Goal: Task Accomplishment & Management: Manage account settings

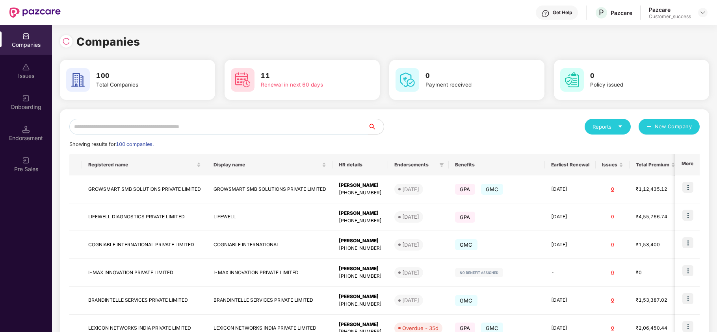
click at [139, 129] on input "text" at bounding box center [218, 127] width 299 height 16
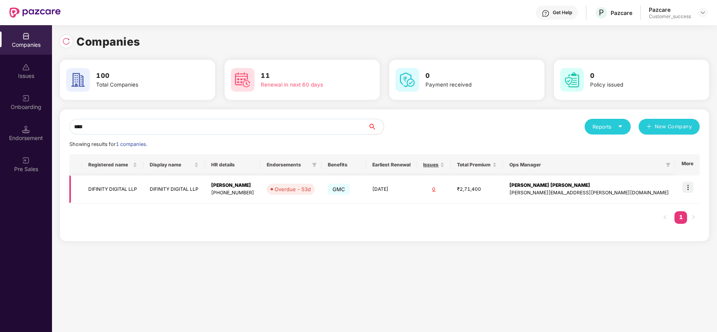
type input "****"
click at [690, 191] on img at bounding box center [687, 187] width 11 height 11
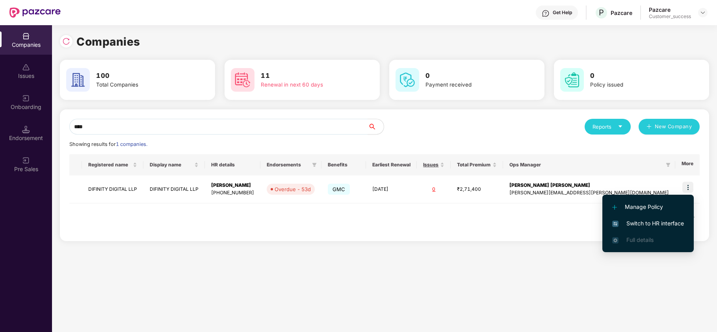
click at [667, 225] on span "Switch to HR interface" at bounding box center [648, 223] width 72 height 9
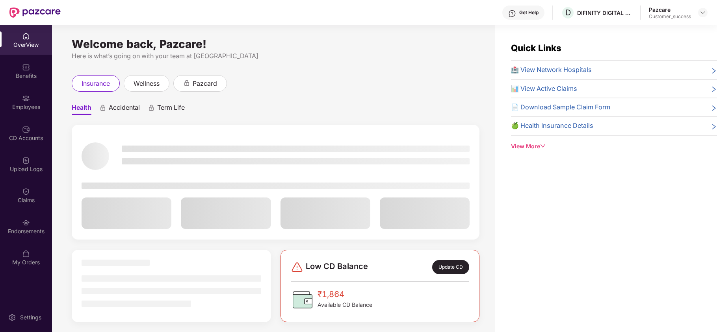
click at [30, 123] on div "CD Accounts" at bounding box center [26, 134] width 52 height 30
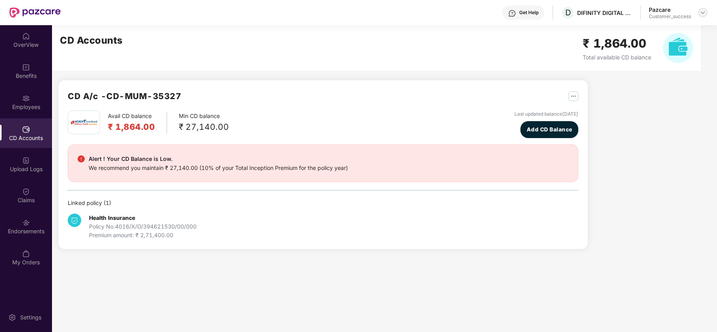
click at [704, 13] on img at bounding box center [702, 12] width 6 height 6
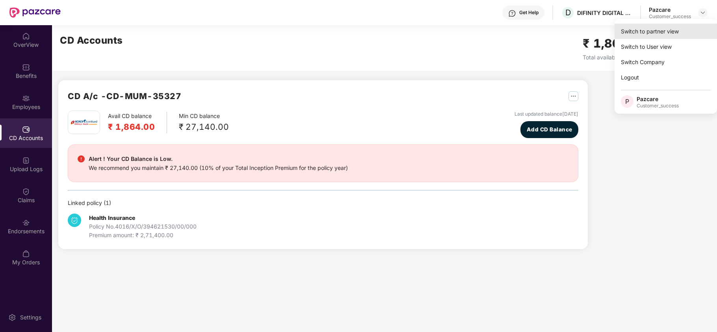
click at [676, 32] on div "Switch to partner view" at bounding box center [665, 31] width 102 height 15
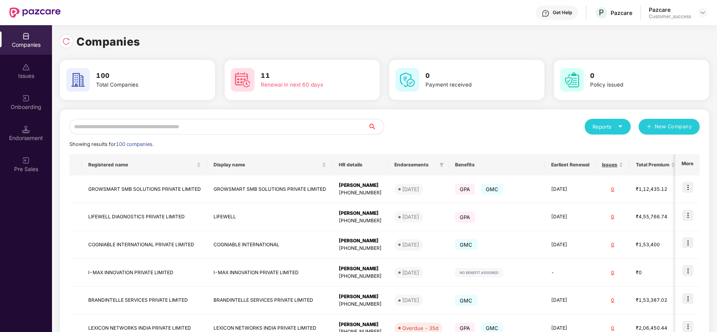
click at [195, 126] on input "text" at bounding box center [218, 127] width 299 height 16
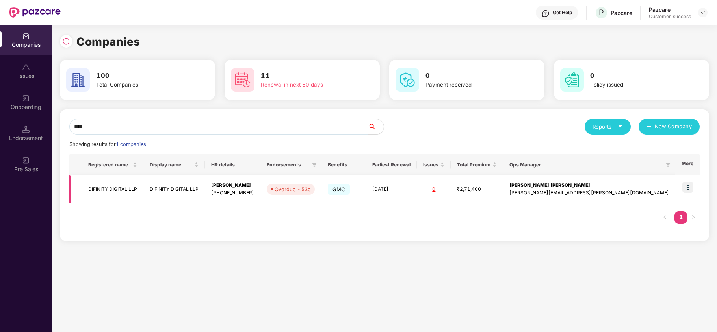
type input "****"
click at [120, 195] on td "DIFINITY DIGITAL LLP" at bounding box center [112, 190] width 61 height 28
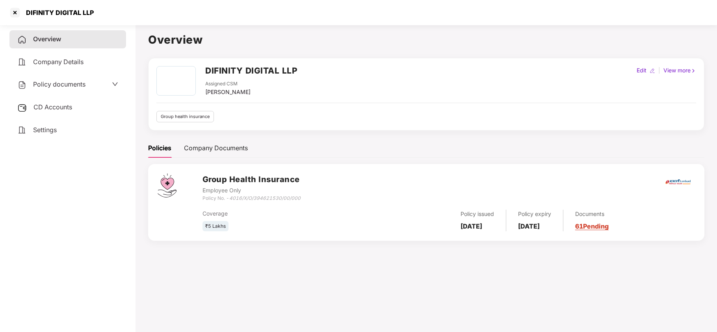
click at [65, 90] on div "Policy documents" at bounding box center [67, 85] width 117 height 18
click at [70, 85] on span "Policy documents" at bounding box center [59, 84] width 52 height 8
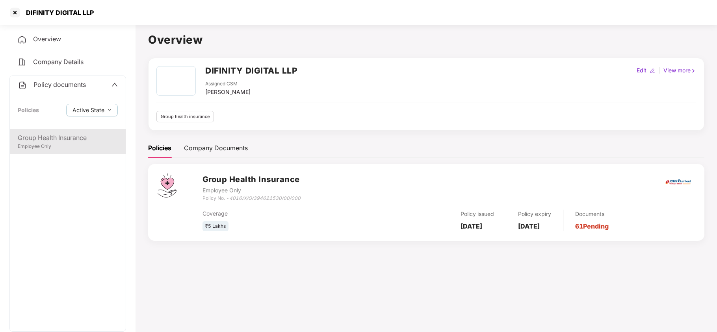
click at [69, 150] on div "Group Health Insurance Employee Only" at bounding box center [68, 141] width 116 height 25
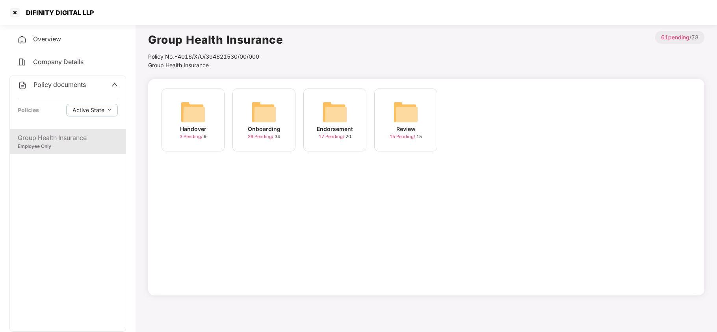
click at [344, 108] on img at bounding box center [334, 112] width 25 height 25
click at [482, 112] on img at bounding box center [476, 112] width 25 height 25
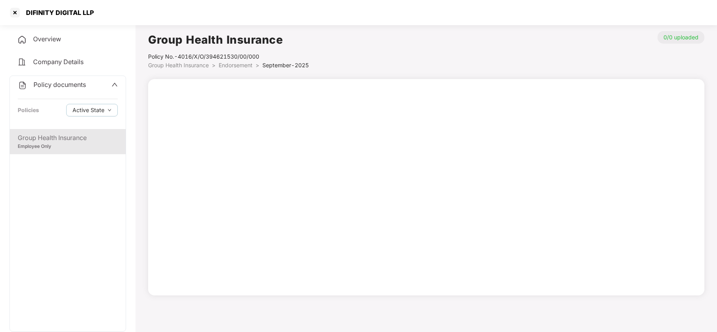
click at [236, 65] on span "Endorsement" at bounding box center [236, 65] width 34 height 7
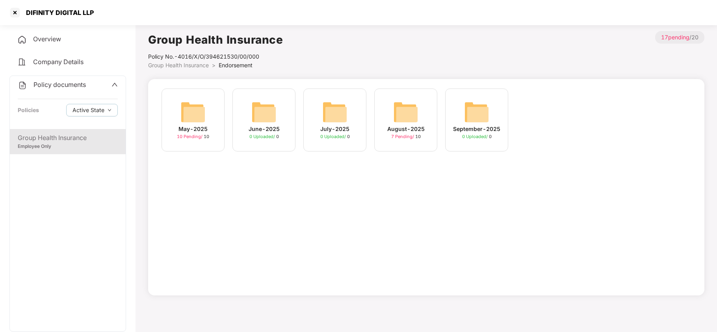
click at [399, 106] on img at bounding box center [405, 112] width 25 height 25
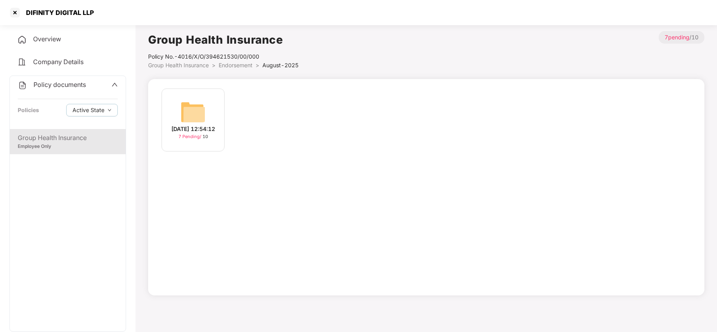
click at [185, 100] on img at bounding box center [192, 112] width 25 height 25
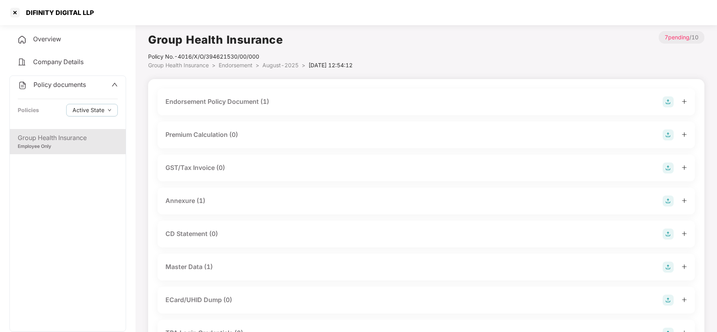
click at [218, 271] on div "Master Data (1)" at bounding box center [425, 267] width 521 height 11
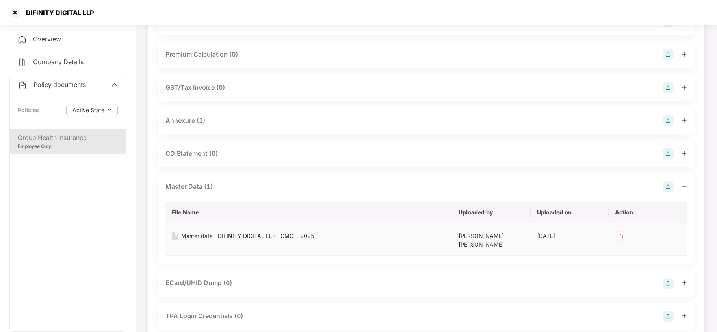
scroll to position [81, 0]
click at [295, 234] on div "Master data -DIFINITY DIGITAL LLP- GMC - 2025" at bounding box center [247, 236] width 133 height 9
click at [13, 10] on div at bounding box center [15, 12] width 13 height 13
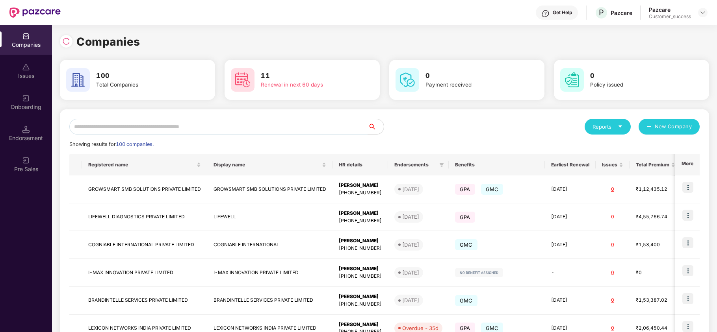
scroll to position [0, 0]
click at [148, 123] on input "text" at bounding box center [218, 127] width 299 height 16
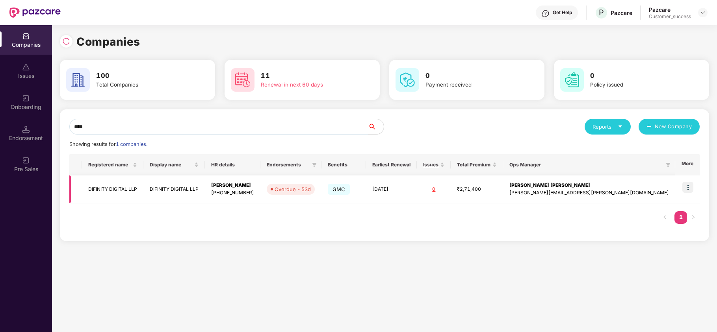
type input "****"
click at [686, 185] on img at bounding box center [687, 187] width 11 height 11
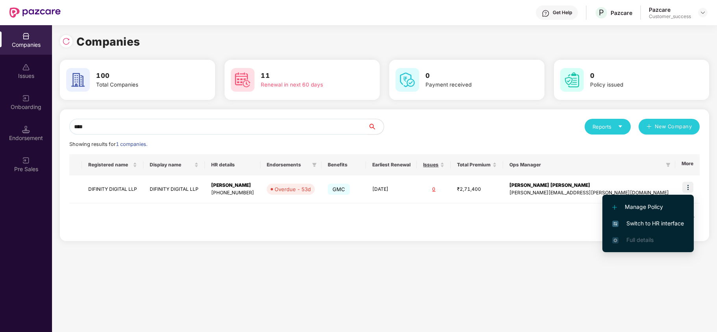
click at [647, 220] on span "Switch to HR interface" at bounding box center [648, 223] width 72 height 9
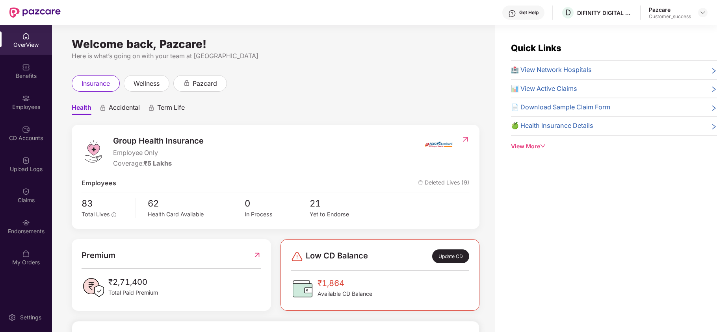
click at [36, 231] on div "Endorsements" at bounding box center [26, 232] width 52 height 8
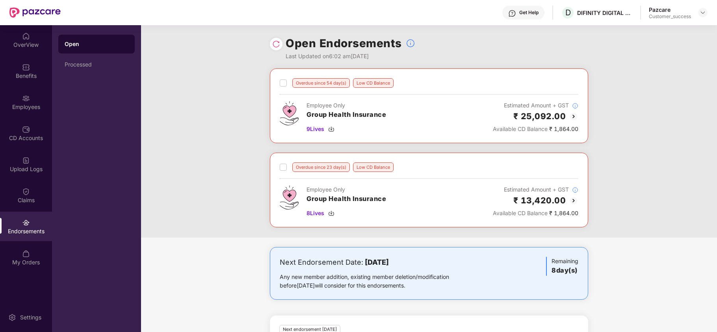
click at [571, 114] on img at bounding box center [573, 116] width 9 height 9
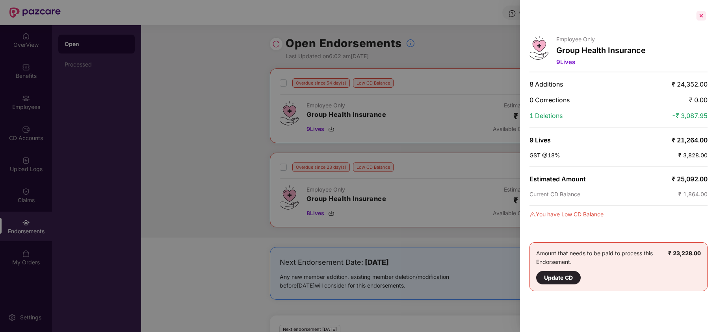
click at [703, 14] on div at bounding box center [701, 15] width 13 height 13
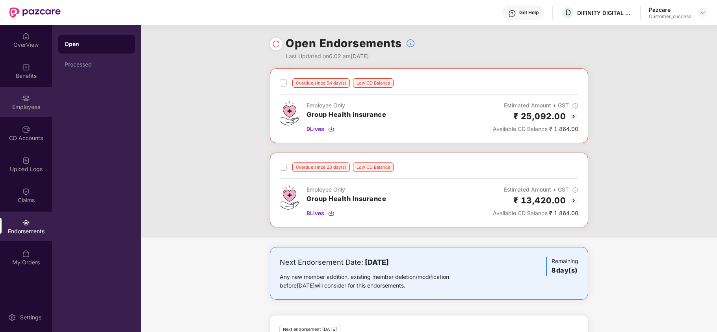
click at [24, 107] on div "Employees" at bounding box center [26, 107] width 52 height 8
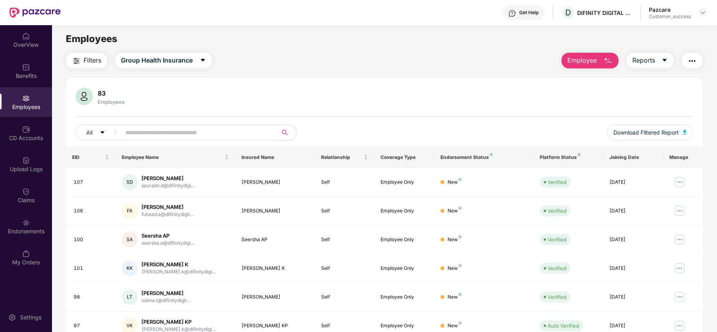
click at [166, 137] on input "text" at bounding box center [195, 133] width 141 height 12
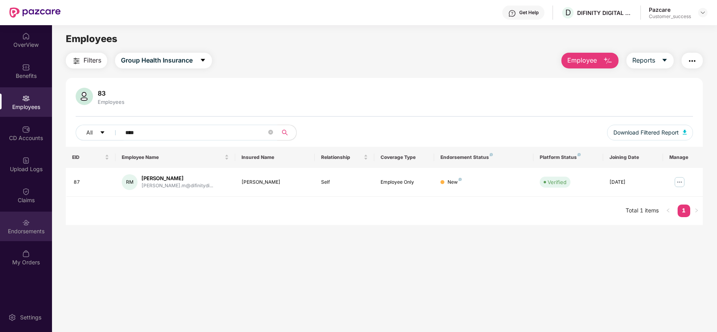
type input "****"
click at [37, 230] on div "Endorsements" at bounding box center [26, 232] width 52 height 8
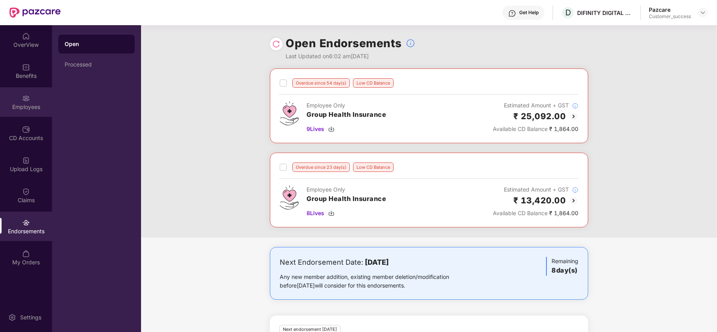
click at [30, 108] on div "Employees" at bounding box center [26, 107] width 52 height 8
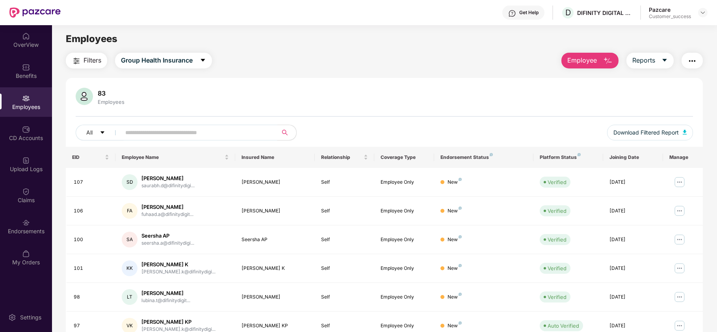
click at [183, 135] on input "text" at bounding box center [195, 133] width 141 height 12
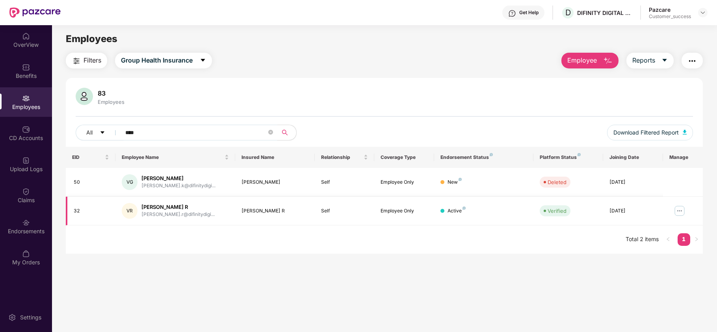
type input "****"
click at [16, 234] on div "Endorsements" at bounding box center [26, 232] width 52 height 8
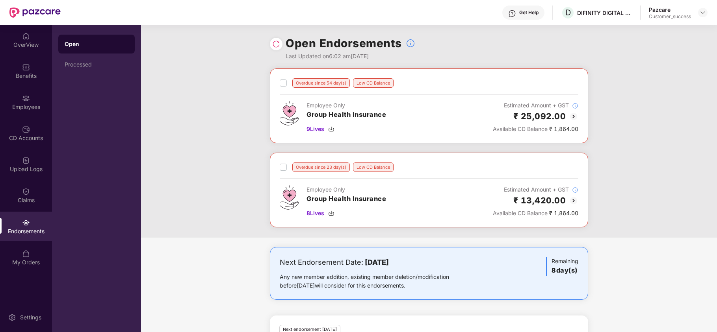
click at [574, 114] on img at bounding box center [573, 116] width 9 height 9
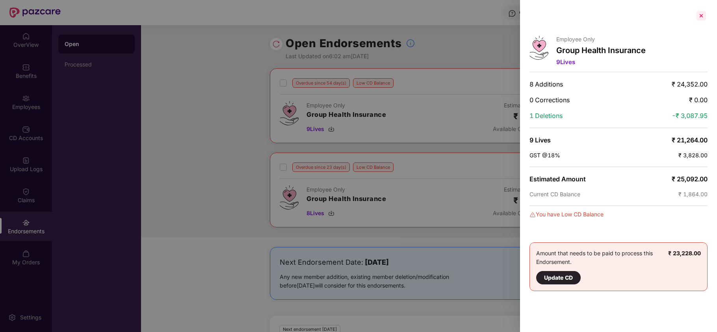
click at [701, 17] on div at bounding box center [701, 15] width 13 height 13
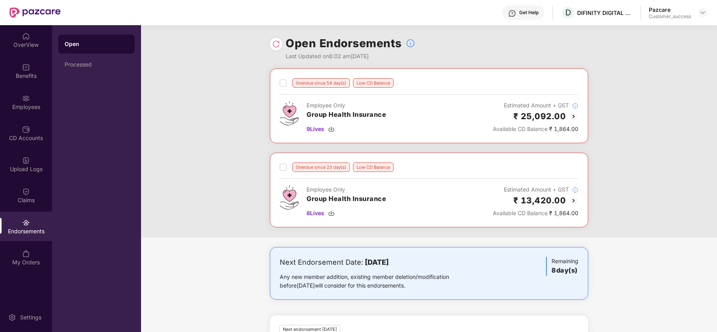
click at [572, 202] on img at bounding box center [573, 200] width 9 height 9
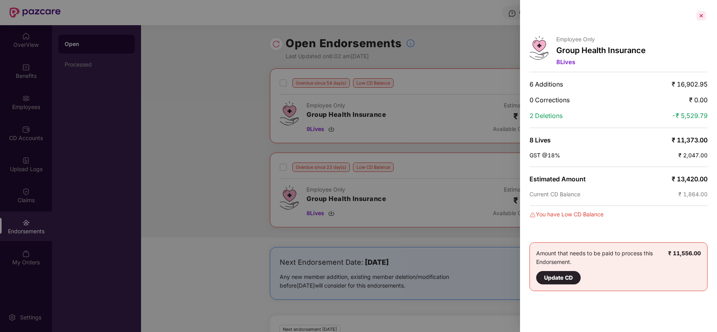
click at [702, 16] on div at bounding box center [701, 15] width 13 height 13
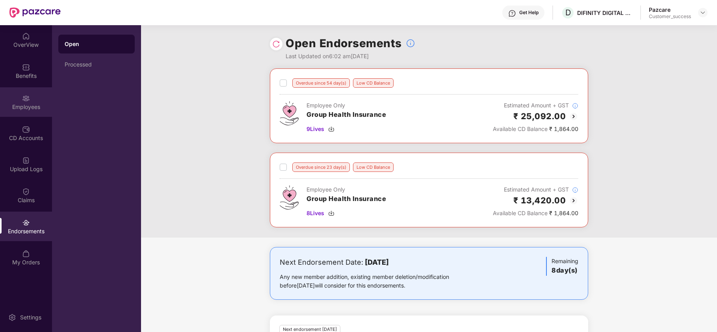
click at [20, 110] on div "Employees" at bounding box center [26, 107] width 52 height 8
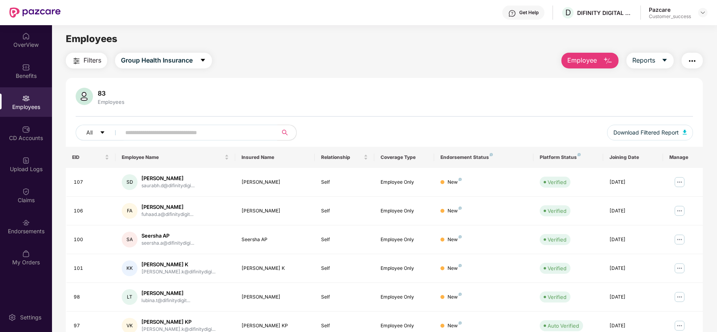
click at [175, 133] on input "text" at bounding box center [195, 133] width 141 height 12
type input "*"
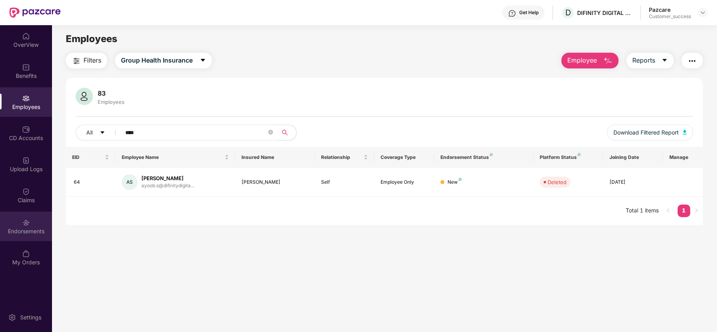
type input "****"
click at [30, 228] on div "Endorsements" at bounding box center [26, 232] width 52 height 8
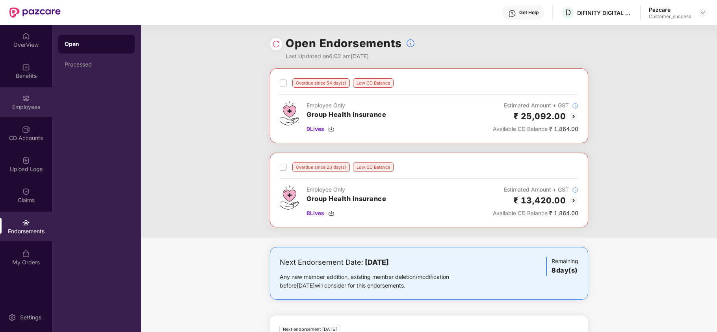
click at [19, 102] on div "Employees" at bounding box center [26, 102] width 52 height 30
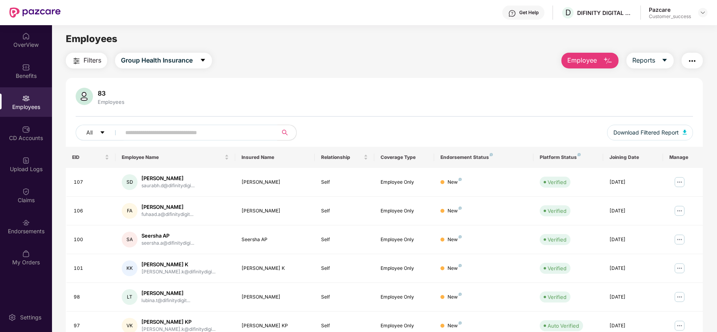
click at [181, 134] on input "text" at bounding box center [195, 133] width 141 height 12
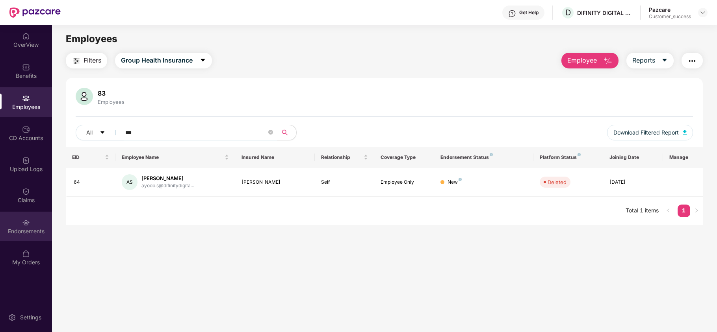
type input "***"
click at [24, 226] on div "Endorsements" at bounding box center [26, 227] width 52 height 30
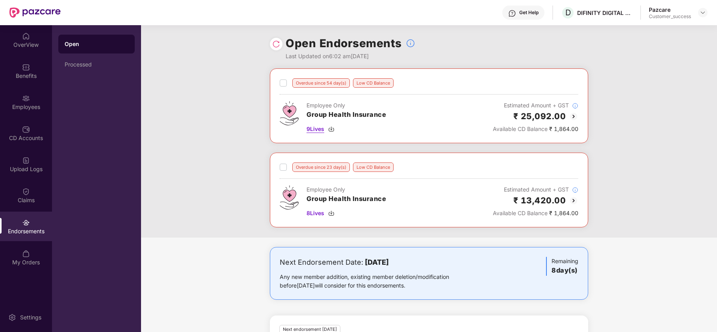
click at [333, 132] on img at bounding box center [331, 129] width 6 height 6
click at [575, 116] on img at bounding box center [573, 116] width 9 height 9
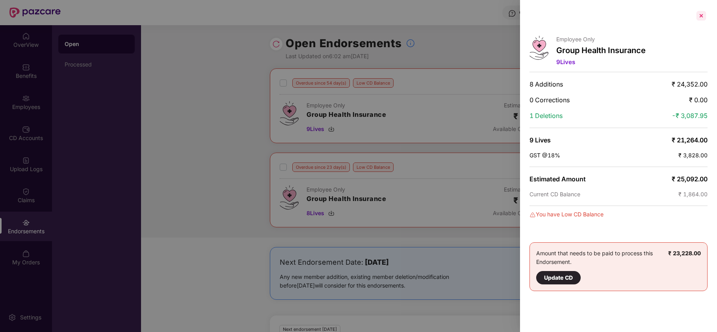
click at [705, 16] on div at bounding box center [701, 15] width 13 height 13
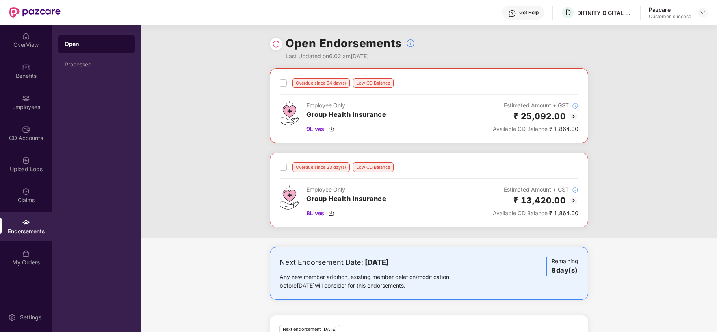
click at [573, 206] on img at bounding box center [573, 200] width 9 height 9
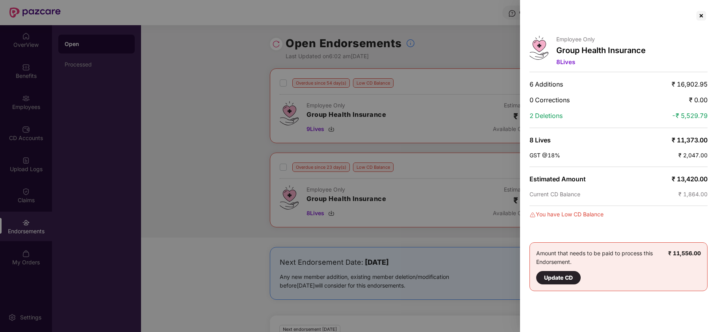
drag, startPoint x: 703, startPoint y: 18, endPoint x: 511, endPoint y: 204, distance: 267.4
click at [511, 204] on div "Employee Only Group Health Insurance 8 Lives 6 Additions ₹ 16,902.95 0 Correcti…" at bounding box center [358, 166] width 717 height 332
click at [700, 13] on div at bounding box center [701, 15] width 13 height 13
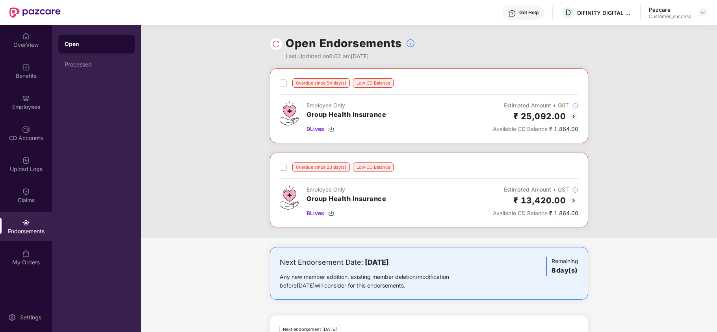
click at [331, 215] on img at bounding box center [331, 213] width 6 height 6
click at [87, 61] on div "Processed" at bounding box center [97, 64] width 64 height 6
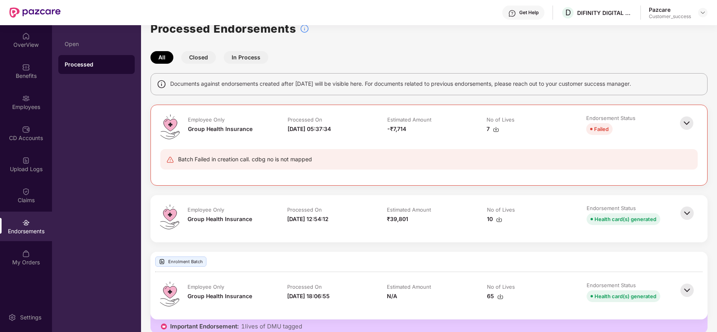
scroll to position [27, 0]
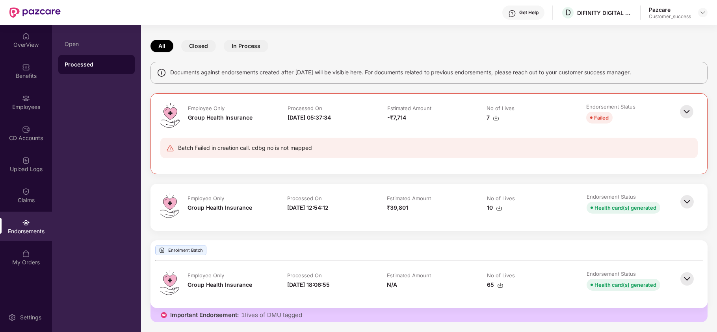
click at [688, 205] on img at bounding box center [686, 201] width 17 height 17
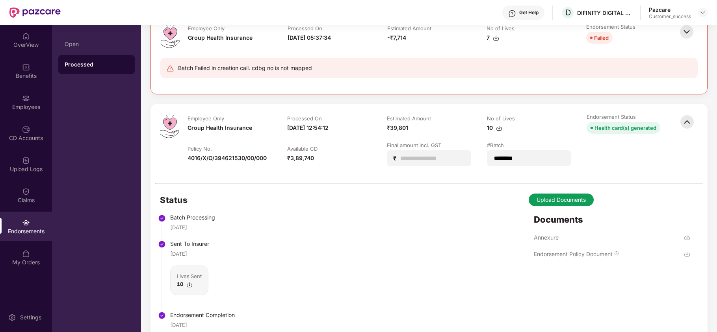
scroll to position [106, 0]
click at [687, 123] on img at bounding box center [686, 121] width 17 height 17
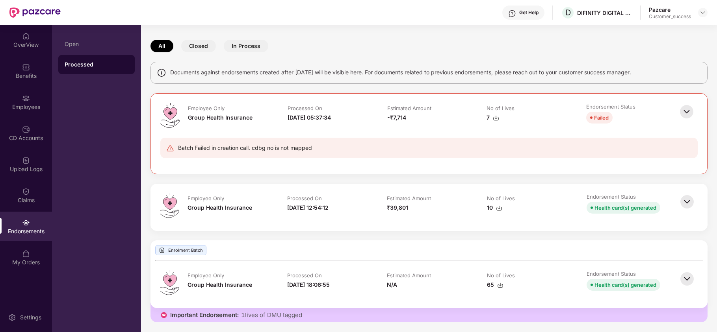
click at [684, 202] on img at bounding box center [686, 201] width 17 height 17
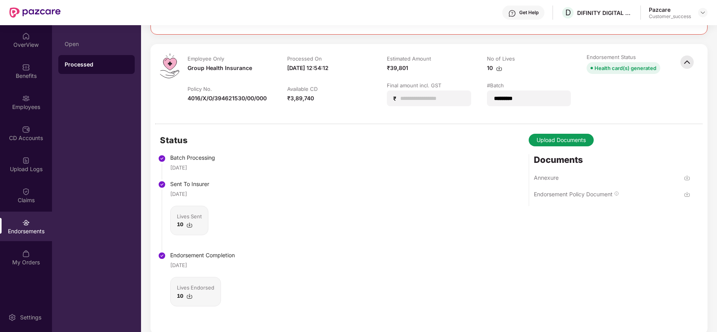
scroll to position [166, 0]
click at [545, 180] on div "Annexure" at bounding box center [546, 177] width 25 height 7
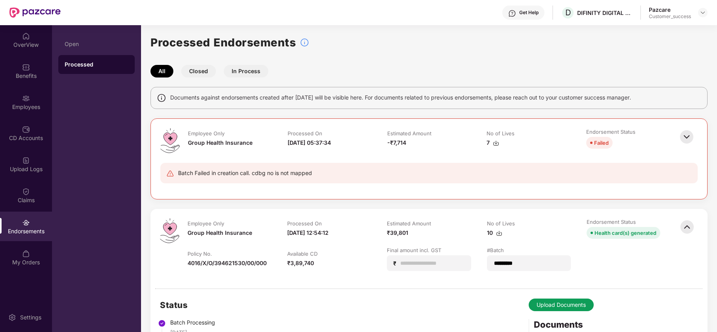
scroll to position [0, 0]
click at [26, 109] on div "Employees" at bounding box center [26, 107] width 52 height 8
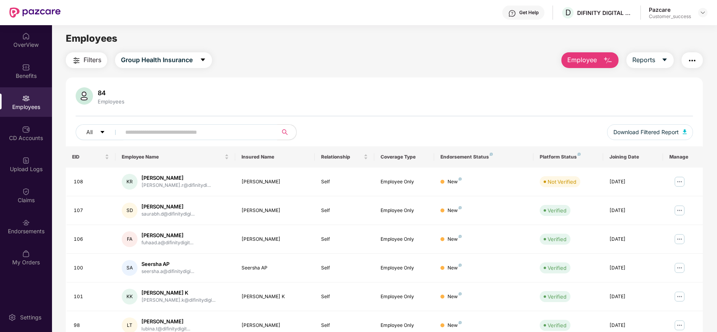
click at [215, 124] on span at bounding box center [196, 132] width 161 height 16
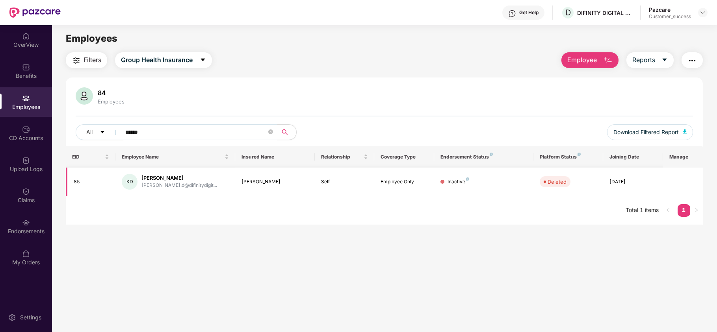
type input "******"
click at [29, 226] on img at bounding box center [26, 223] width 8 height 8
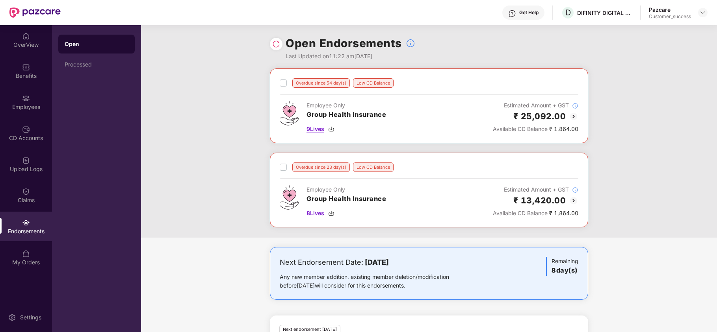
scroll to position [113, 0]
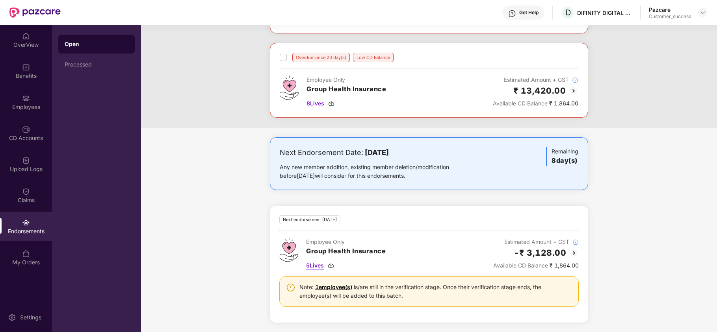
click at [332, 265] on img at bounding box center [331, 266] width 6 height 6
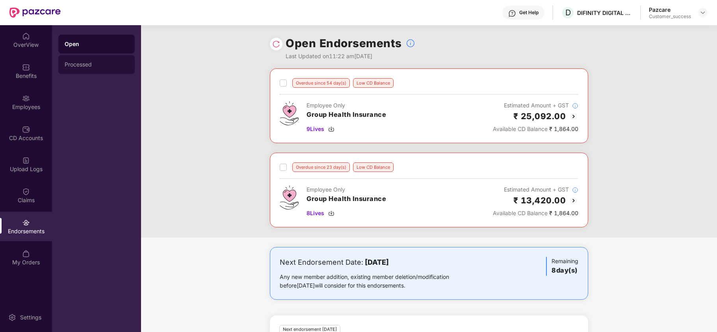
click at [95, 71] on div "Processed" at bounding box center [96, 64] width 76 height 19
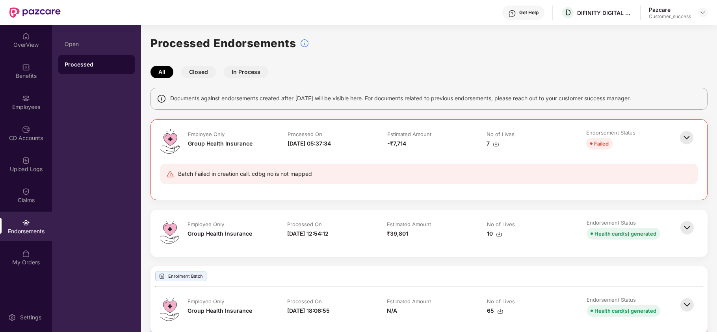
click at [681, 233] on img at bounding box center [686, 227] width 17 height 17
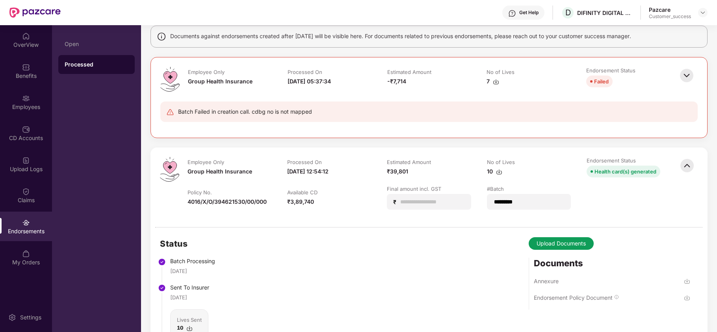
scroll to position [65, 0]
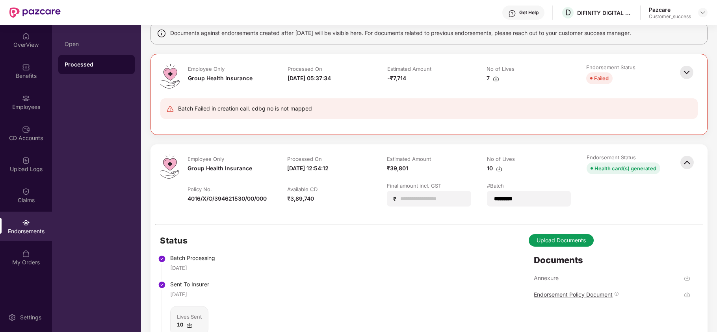
click at [586, 293] on div "Endorsement Policy Document" at bounding box center [573, 294] width 79 height 7
click at [554, 277] on div "Annexure" at bounding box center [546, 278] width 25 height 7
click at [26, 139] on div "CD Accounts" at bounding box center [26, 138] width 52 height 8
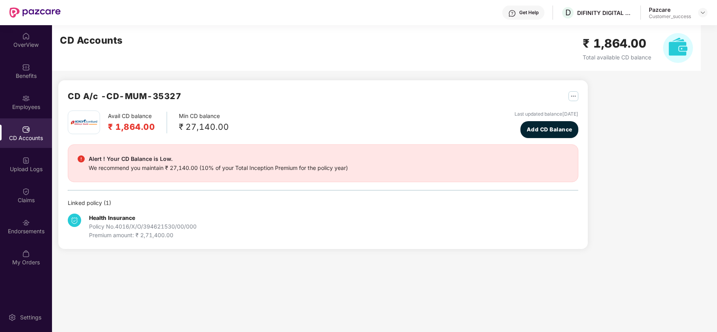
scroll to position [0, 0]
click at [37, 239] on div "Endorsements" at bounding box center [26, 227] width 52 height 30
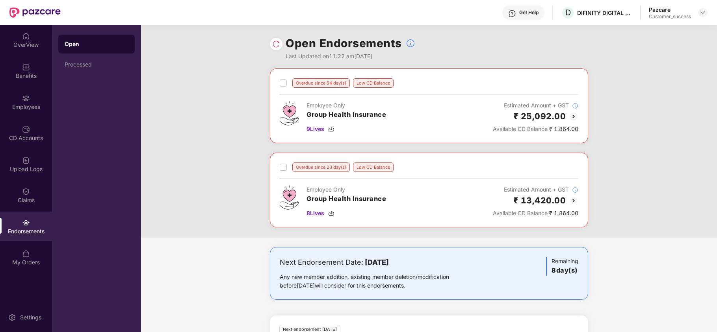
click at [575, 113] on img at bounding box center [573, 116] width 9 height 9
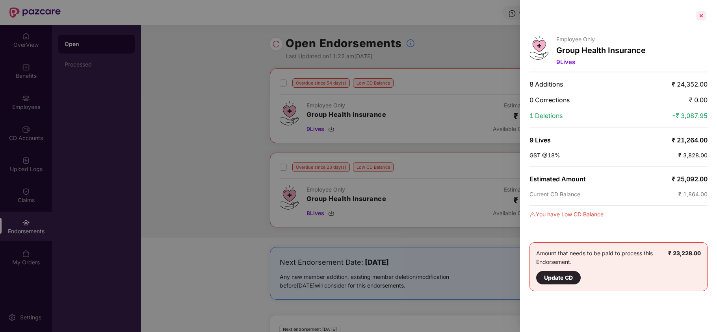
click at [703, 18] on div at bounding box center [701, 15] width 13 height 13
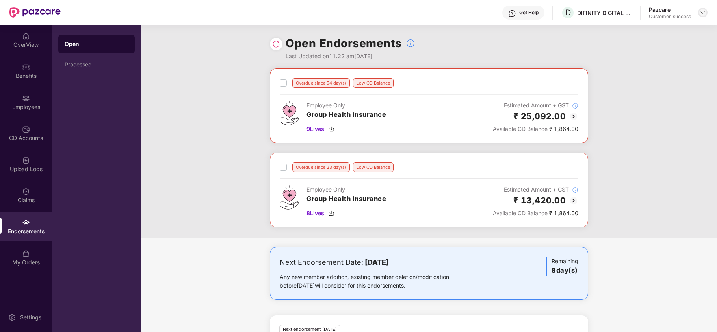
click at [703, 13] on img at bounding box center [702, 12] width 6 height 6
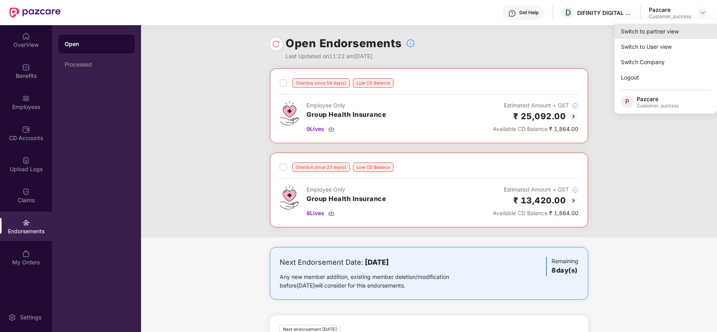
click at [659, 38] on div "Switch to partner view" at bounding box center [665, 31] width 102 height 15
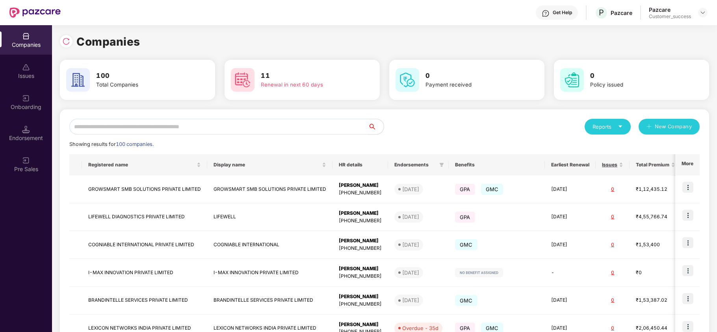
click at [278, 128] on input "text" at bounding box center [218, 127] width 299 height 16
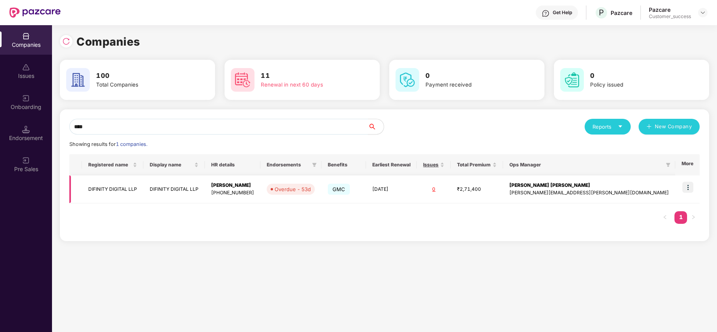
type input "****"
click at [685, 189] on img at bounding box center [687, 187] width 11 height 11
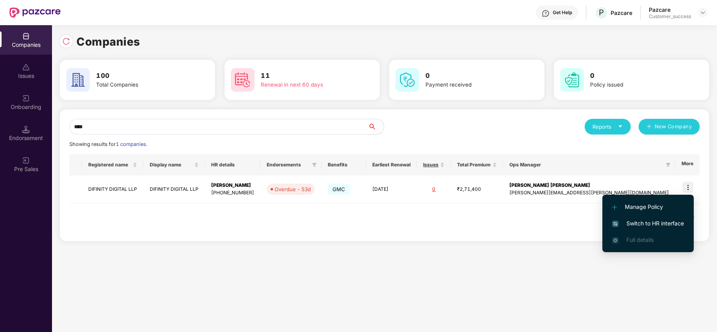
click at [669, 218] on li "Switch to HR interface" at bounding box center [647, 223] width 91 height 17
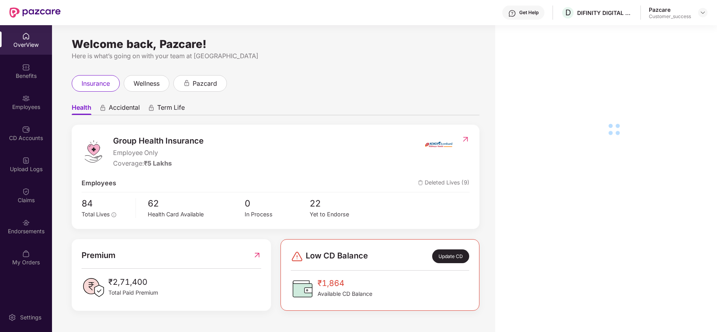
click at [32, 147] on div "CD Accounts" at bounding box center [26, 134] width 52 height 30
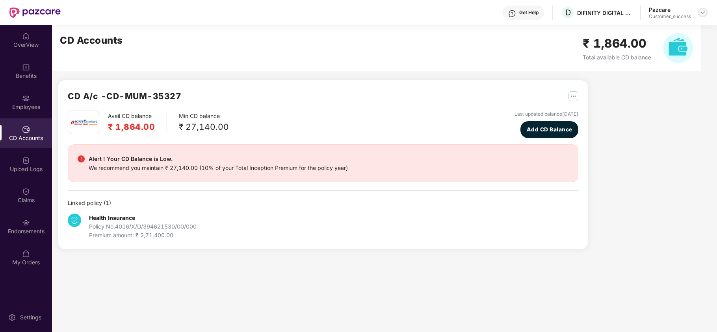
click at [700, 11] on img at bounding box center [702, 12] width 6 height 6
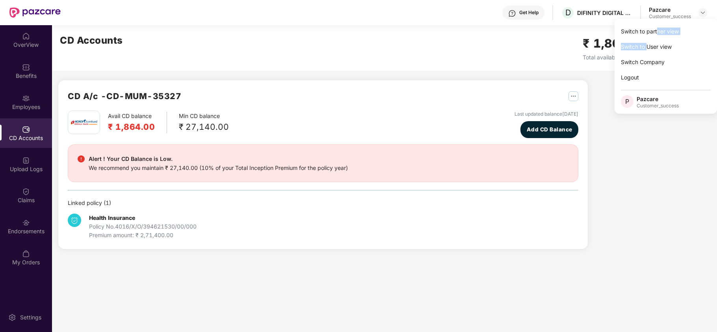
drag, startPoint x: 646, startPoint y: 39, endPoint x: 656, endPoint y: 32, distance: 12.1
click at [656, 32] on div "Switch to partner view Switch to User view Switch Company Logout P Pazcare Cust…" at bounding box center [665, 66] width 102 height 95
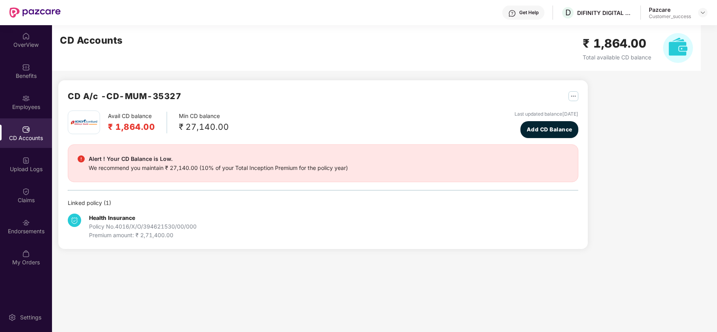
click at [656, 32] on div "CD Accounts ₹ 1,864.00 Total available CD balance" at bounding box center [376, 48] width 649 height 46
click at [701, 9] on div at bounding box center [702, 12] width 9 height 9
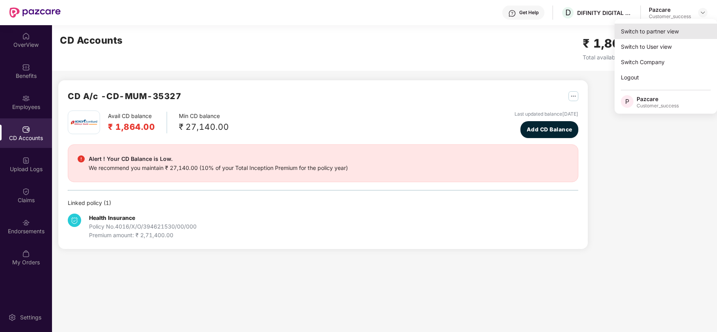
click at [681, 30] on div "Switch to partner view" at bounding box center [665, 31] width 102 height 15
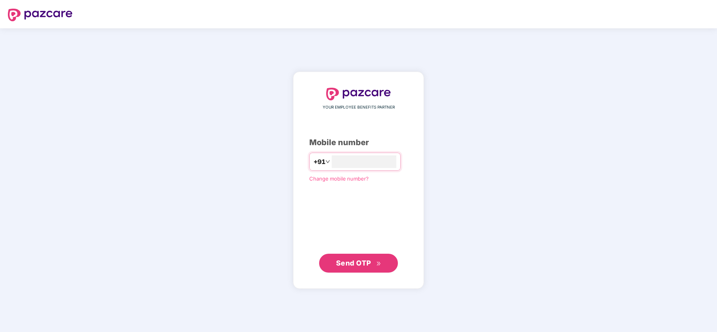
type input "**********"
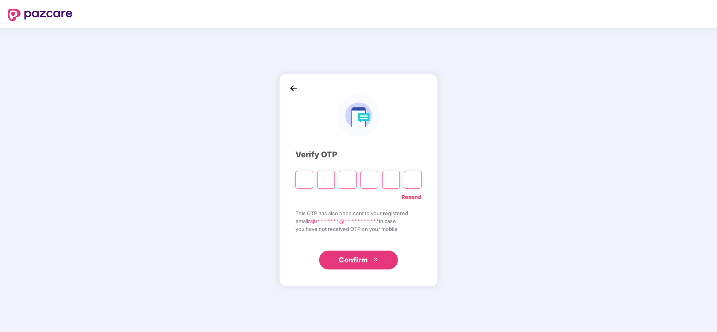
type input "*"
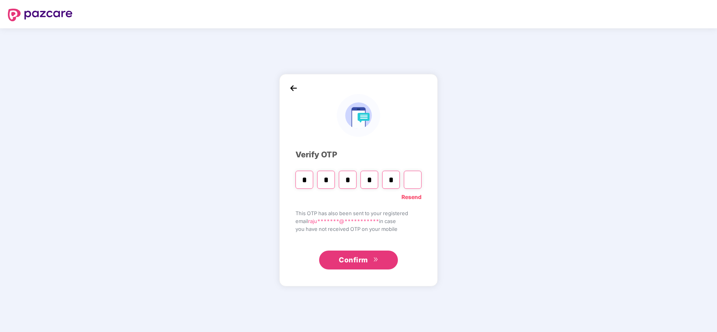
type input "*"
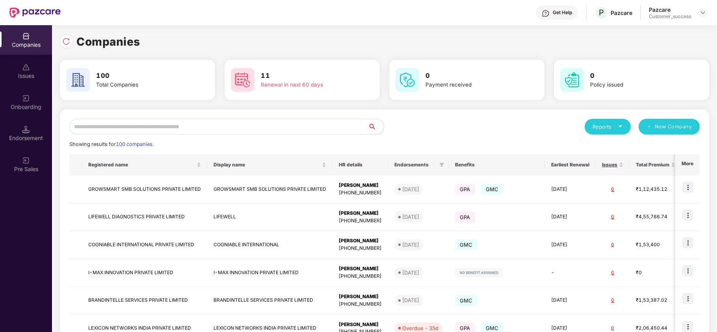
click at [307, 124] on input "text" at bounding box center [218, 127] width 299 height 16
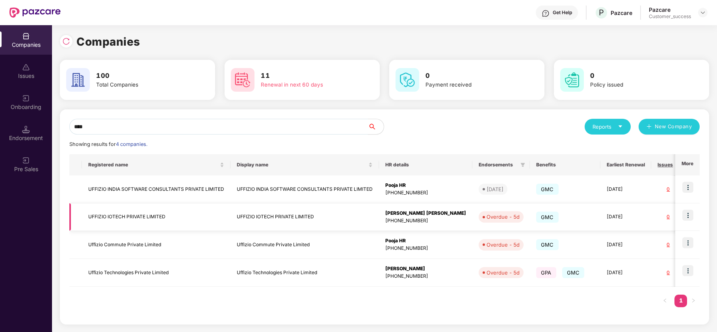
type input "****"
click at [691, 216] on img at bounding box center [687, 215] width 11 height 11
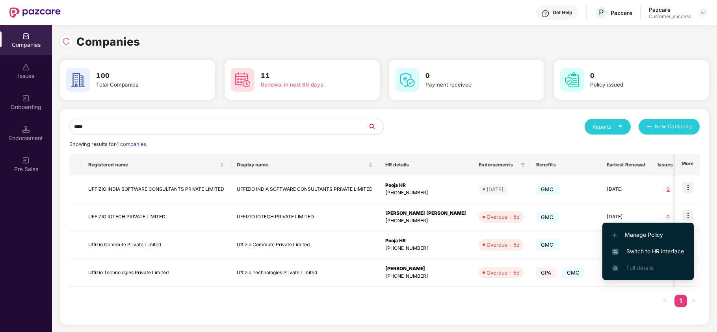
click at [660, 248] on span "Switch to HR interface" at bounding box center [648, 251] width 72 height 9
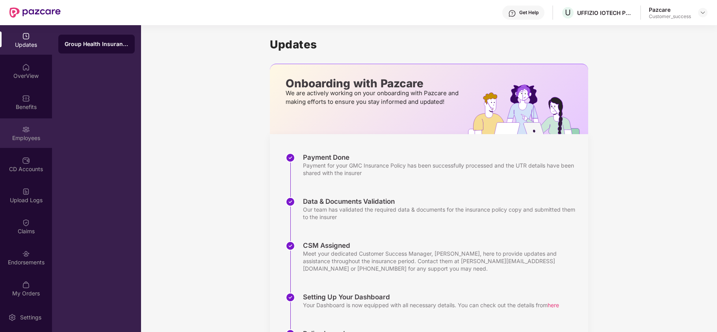
click at [24, 131] on img at bounding box center [26, 130] width 8 height 8
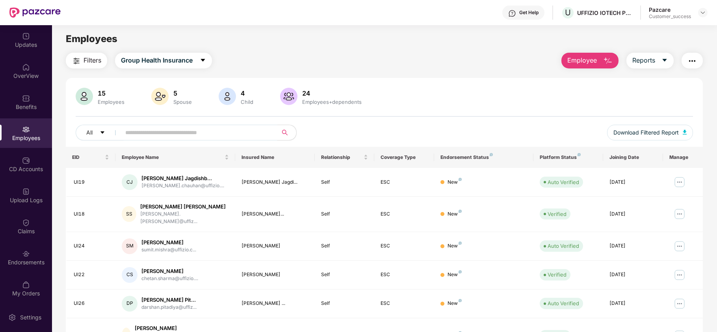
click at [146, 129] on input "text" at bounding box center [195, 133] width 141 height 12
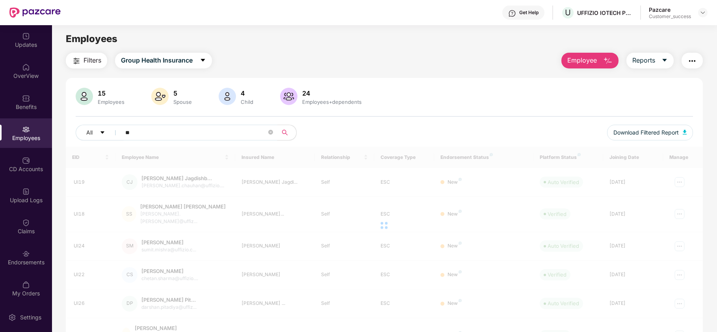
type input "*"
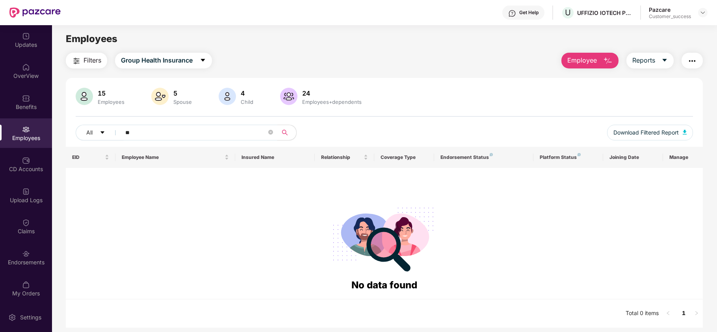
type input "*"
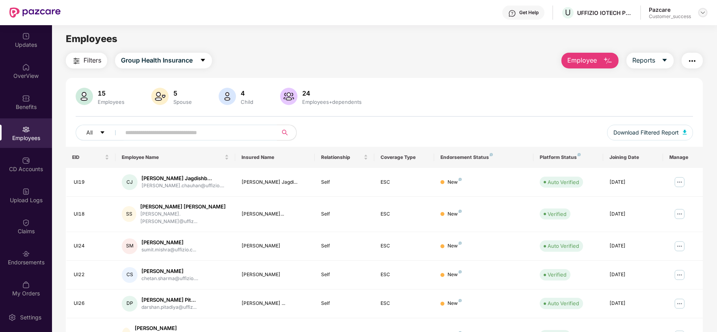
click at [703, 13] on img at bounding box center [702, 12] width 6 height 6
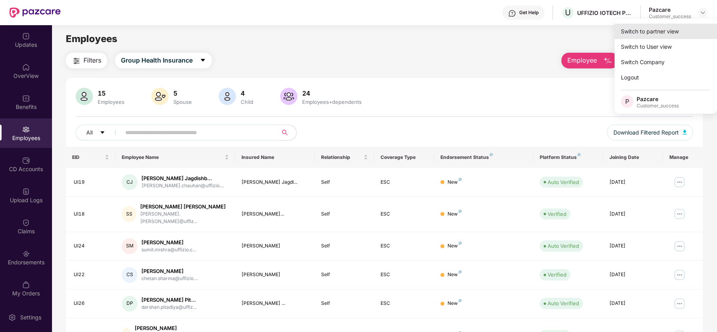
click at [675, 26] on div "Switch to partner view" at bounding box center [665, 31] width 102 height 15
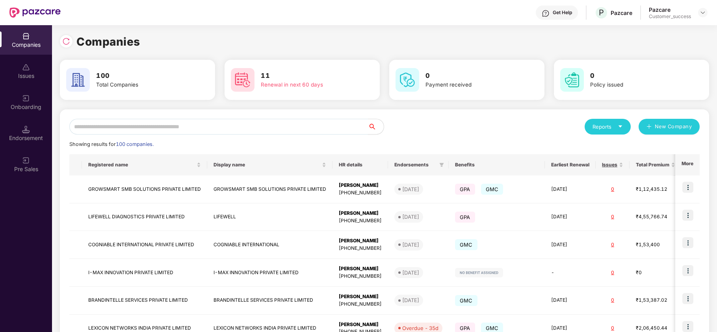
click at [272, 130] on input "text" at bounding box center [218, 127] width 299 height 16
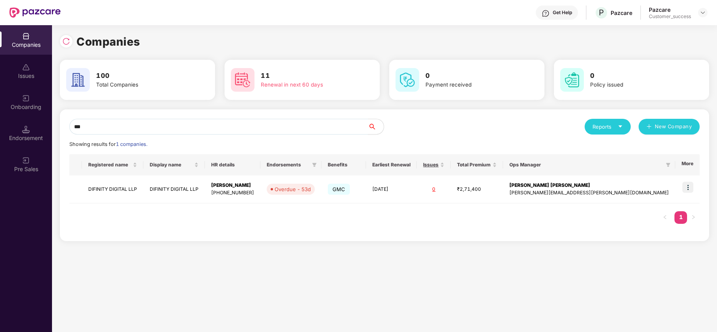
type input "***"
click at [688, 188] on img at bounding box center [687, 187] width 11 height 11
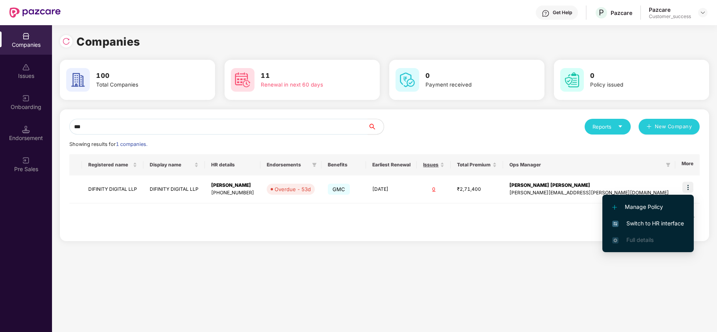
click at [657, 226] on span "Switch to HR interface" at bounding box center [648, 223] width 72 height 9
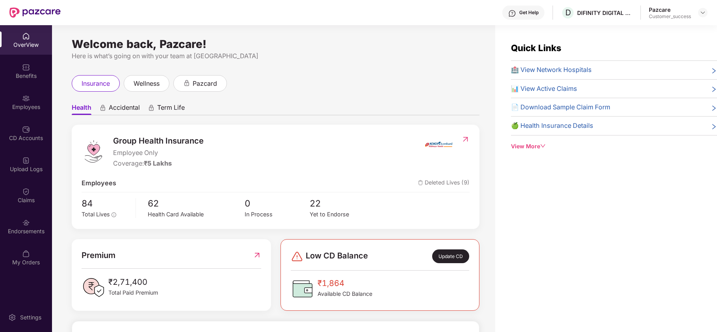
click at [23, 236] on div "Endorsements" at bounding box center [26, 227] width 52 height 30
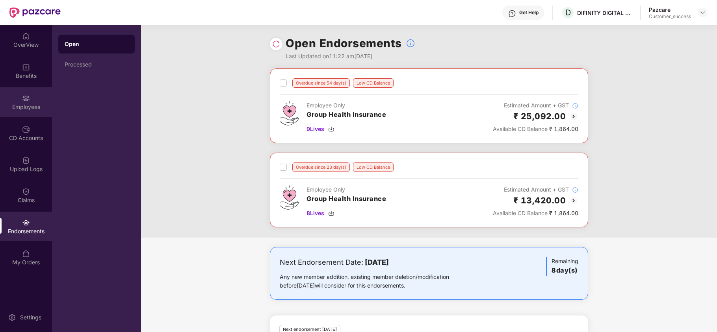
click at [27, 98] on img at bounding box center [26, 99] width 8 height 8
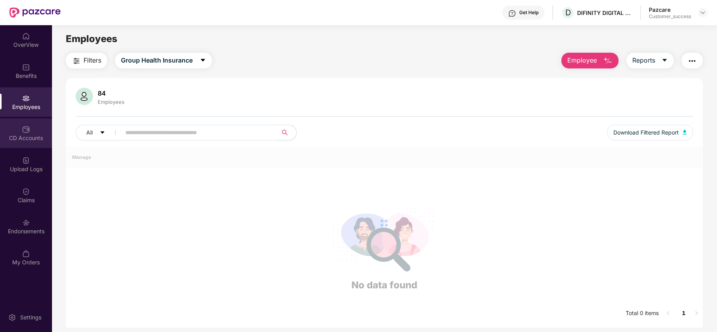
click at [33, 139] on div "CD Accounts" at bounding box center [26, 138] width 52 height 8
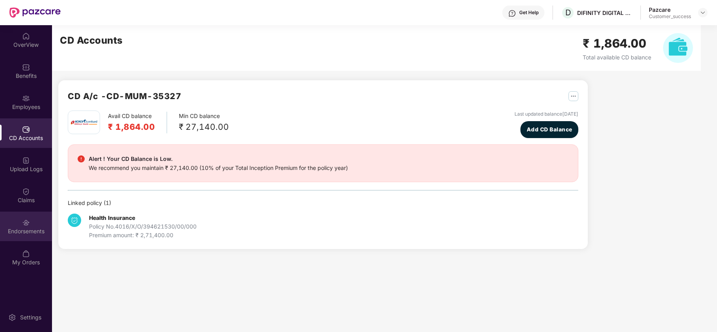
click at [31, 224] on div "Endorsements" at bounding box center [26, 227] width 52 height 30
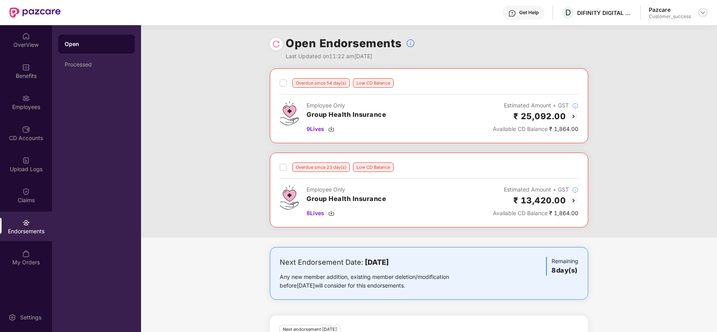
click at [701, 13] on img at bounding box center [702, 12] width 6 height 6
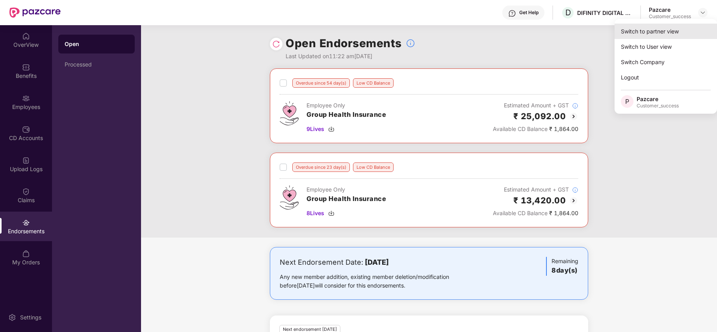
click at [664, 30] on div "Switch to partner view" at bounding box center [665, 31] width 102 height 15
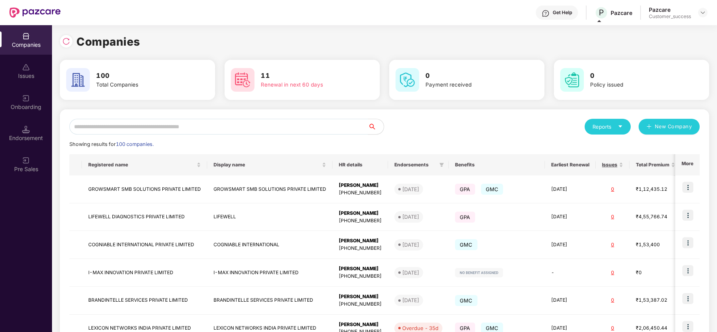
click at [117, 130] on input "text" at bounding box center [218, 127] width 299 height 16
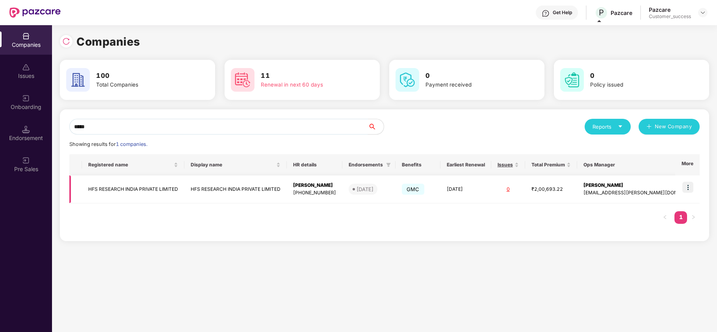
type input "*****"
click at [689, 187] on img at bounding box center [687, 187] width 11 height 11
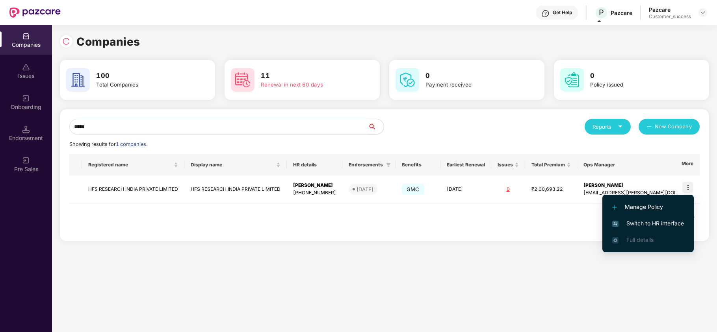
click at [664, 221] on span "Switch to HR interface" at bounding box center [648, 223] width 72 height 9
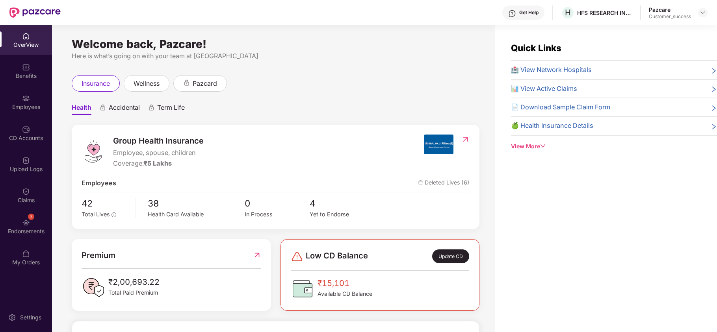
click at [40, 108] on div "Employees" at bounding box center [26, 107] width 52 height 8
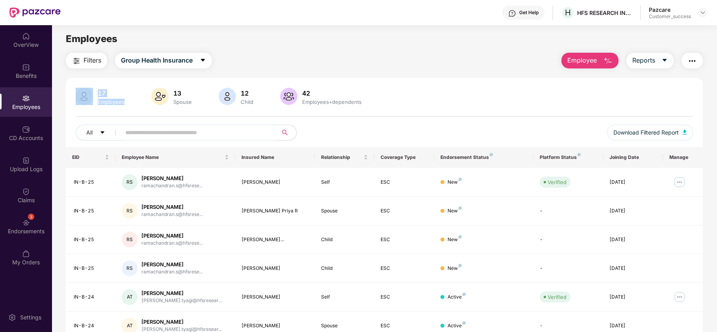
drag, startPoint x: 128, startPoint y: 99, endPoint x: 91, endPoint y: 94, distance: 37.0
click at [91, 94] on div "17 Employees 13 Spouse 12 Child 42 Employees+dependents" at bounding box center [384, 97] width 617 height 19
click at [245, 122] on div "17 Employees 13 Spouse 12 Child 42 Employees+dependents All Download Filtered R…" at bounding box center [384, 117] width 637 height 59
click at [637, 135] on span "Download Filtered Report" at bounding box center [645, 132] width 65 height 9
click at [703, 12] on img at bounding box center [702, 12] width 6 height 6
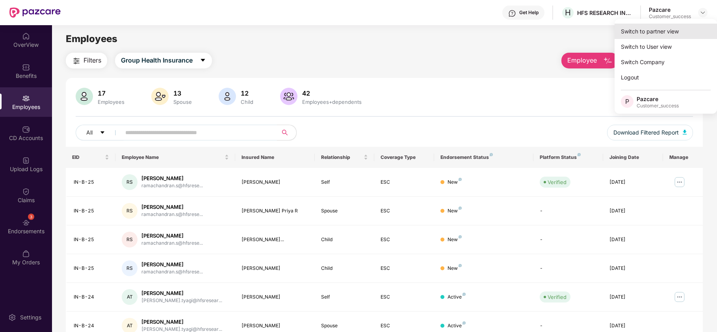
click at [669, 30] on div "Switch to partner view" at bounding box center [665, 31] width 102 height 15
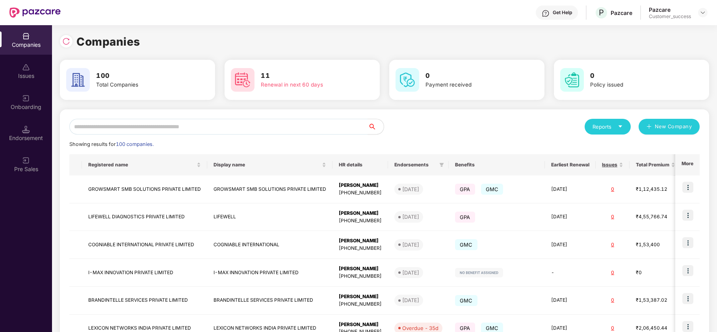
click at [213, 118] on div "Reports New Company Showing results for 100 companies. Registered name Display …" at bounding box center [384, 300] width 649 height 382
click at [210, 121] on input "text" at bounding box center [218, 127] width 299 height 16
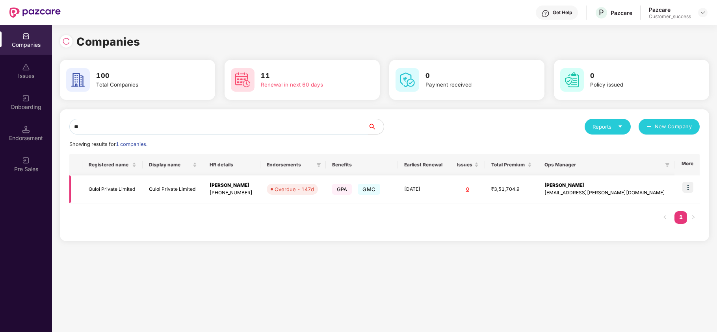
type input "**"
click at [690, 188] on img at bounding box center [687, 187] width 11 height 11
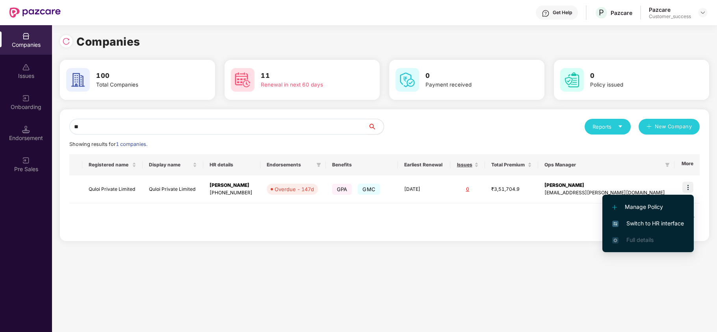
click at [655, 223] on span "Switch to HR interface" at bounding box center [648, 223] width 72 height 9
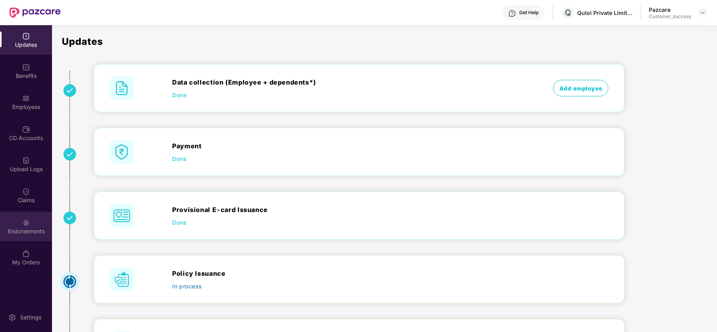
click at [34, 213] on div "Endorsements" at bounding box center [26, 227] width 52 height 30
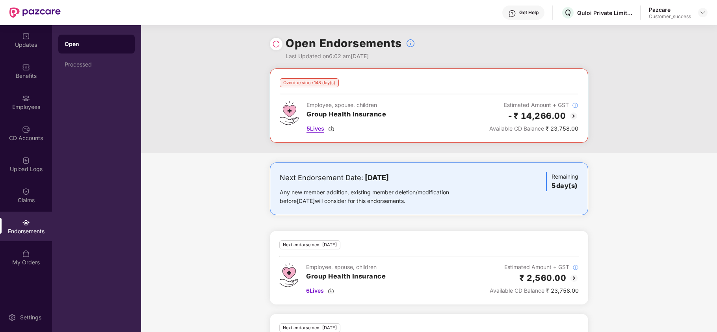
click at [334, 128] on img at bounding box center [331, 129] width 6 height 6
click at [707, 15] on div at bounding box center [702, 12] width 9 height 9
click at [702, 11] on img at bounding box center [702, 12] width 6 height 6
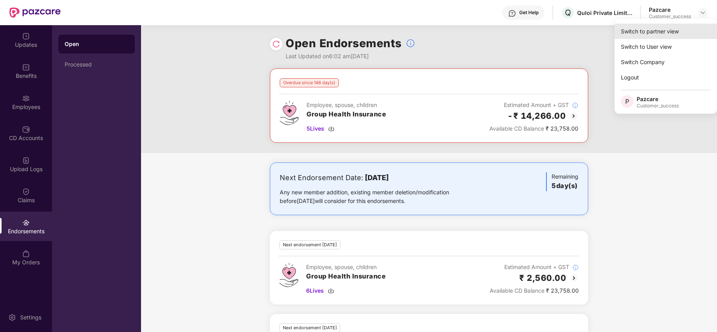
click at [659, 32] on div "Switch to partner view" at bounding box center [665, 31] width 102 height 15
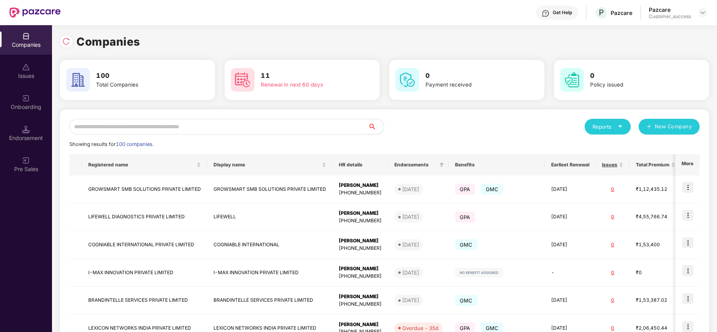
click at [265, 125] on input "text" at bounding box center [218, 127] width 299 height 16
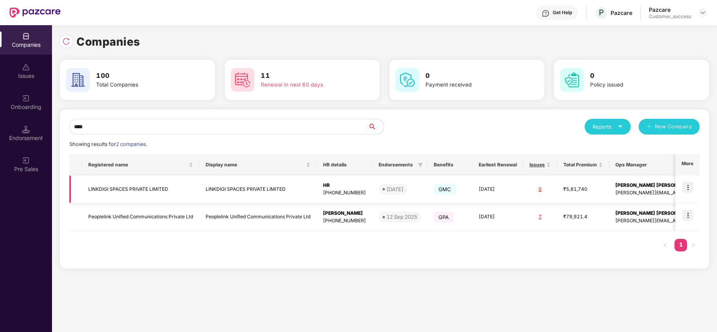
type input "****"
click at [688, 185] on img at bounding box center [687, 187] width 11 height 11
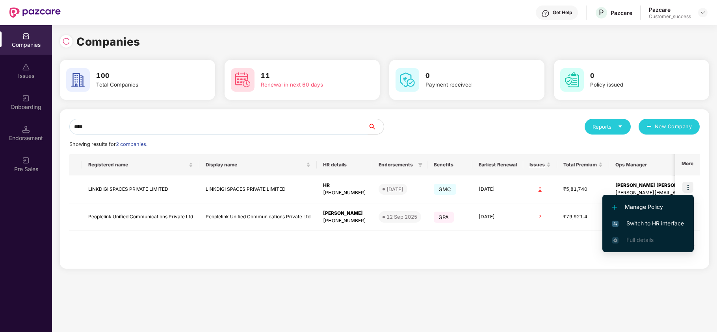
click at [658, 224] on span "Switch to HR interface" at bounding box center [648, 223] width 72 height 9
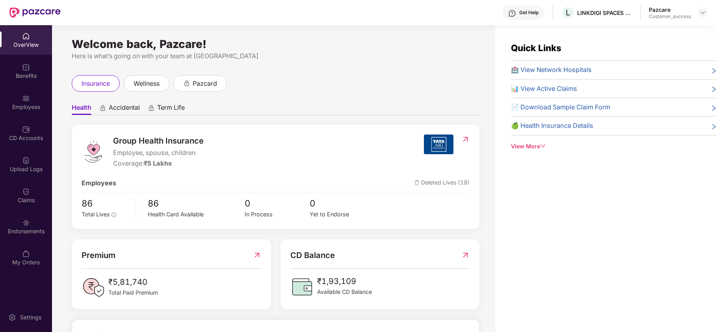
click at [22, 102] on div "Employees" at bounding box center [26, 102] width 52 height 30
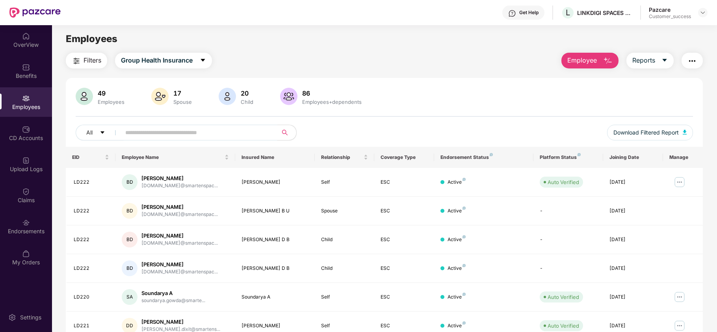
type input "*"
click at [162, 136] on input "*" at bounding box center [195, 133] width 141 height 12
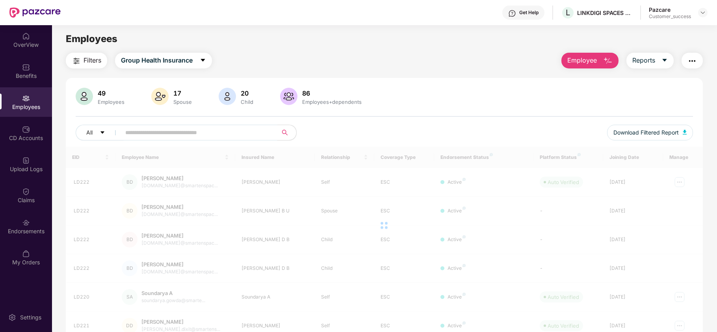
paste input "*****"
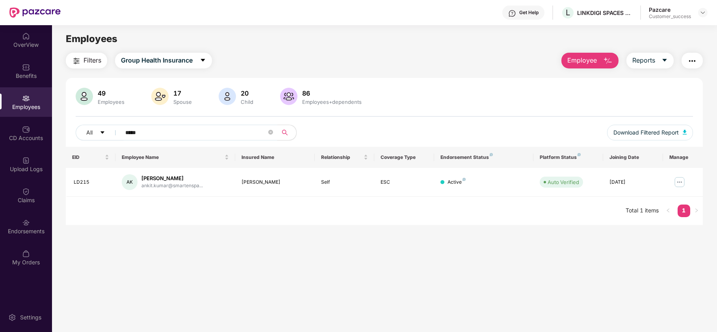
type input "*****"
click at [598, 59] on button "Employee" at bounding box center [589, 61] width 57 height 16
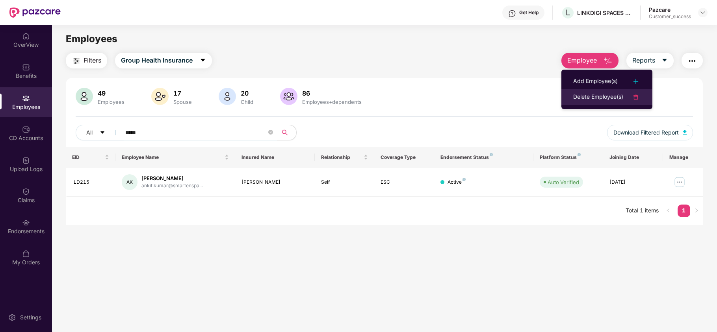
click at [590, 96] on div "Delete Employee(s)" at bounding box center [598, 97] width 50 height 9
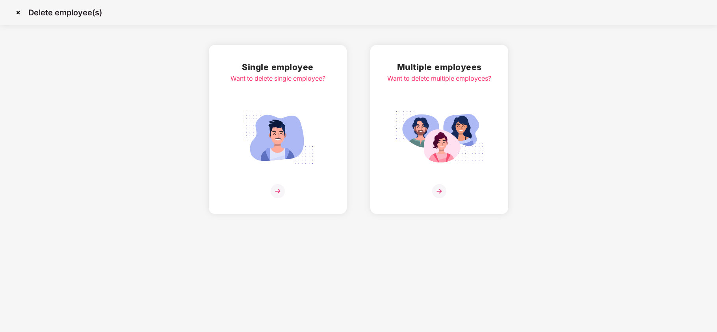
click at [464, 115] on img at bounding box center [439, 137] width 88 height 61
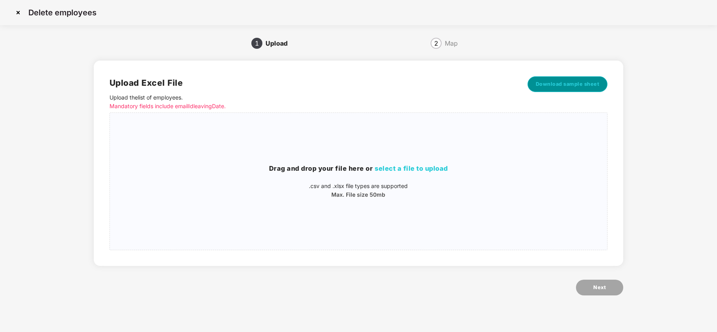
click at [565, 90] on button "Download sample sheet" at bounding box center [567, 84] width 80 height 16
click at [354, 157] on div "Drag and drop your file here or select a file to upload .csv and .xlsx file typ…" at bounding box center [358, 181] width 497 height 124
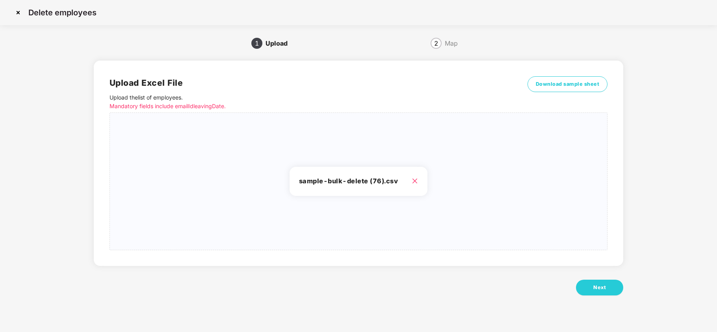
drag, startPoint x: 605, startPoint y: 284, endPoint x: 130, endPoint y: 20, distance: 543.7
click at [130, 20] on div "Delete employees 1 Upload 2 Map Upload Excel File Upload the list of employees …" at bounding box center [358, 157] width 717 height 315
click at [594, 292] on button "Next" at bounding box center [599, 288] width 47 height 16
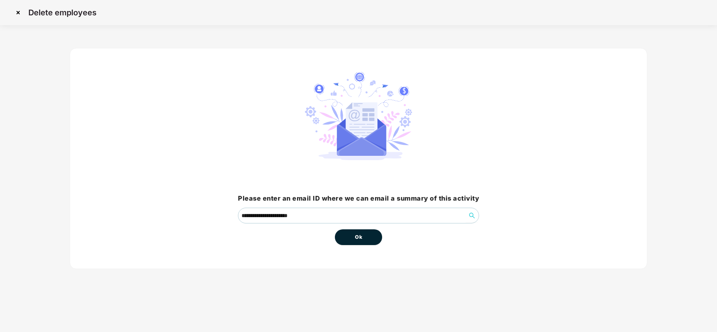
click at [364, 238] on button "Ok" at bounding box center [358, 238] width 47 height 16
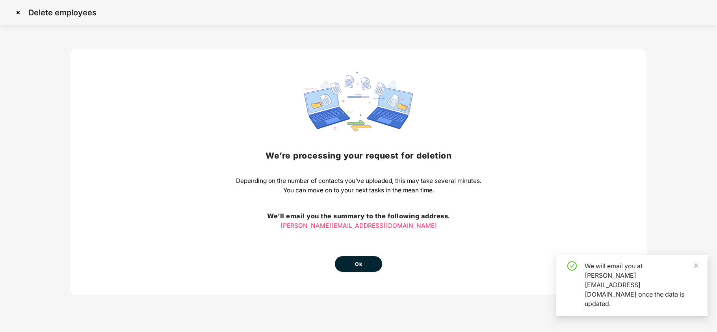
click at [362, 258] on button "Ok" at bounding box center [358, 264] width 47 height 16
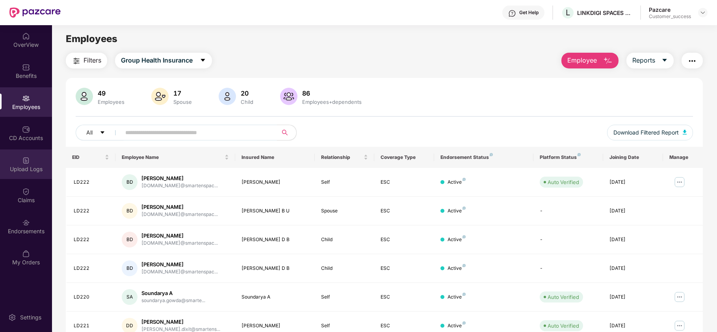
click at [32, 165] on div "Upload Logs" at bounding box center [26, 169] width 52 height 8
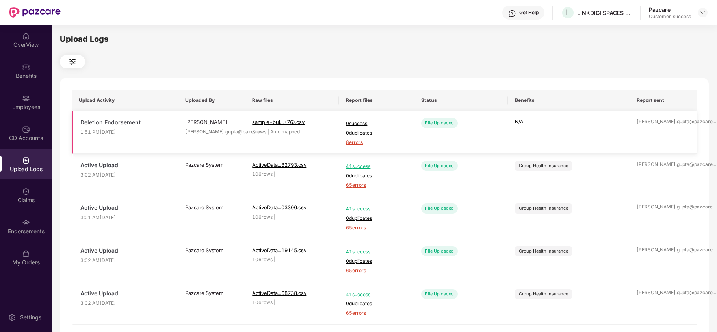
click at [359, 144] on span "8 errors" at bounding box center [376, 142] width 61 height 7
click at [27, 105] on div "Employees" at bounding box center [26, 107] width 52 height 8
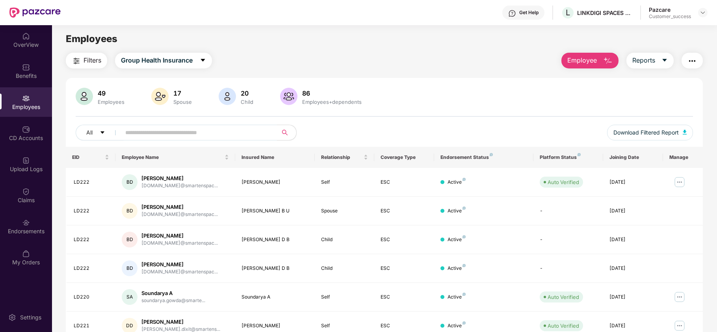
click at [582, 63] on span "Employee" at bounding box center [582, 61] width 30 height 10
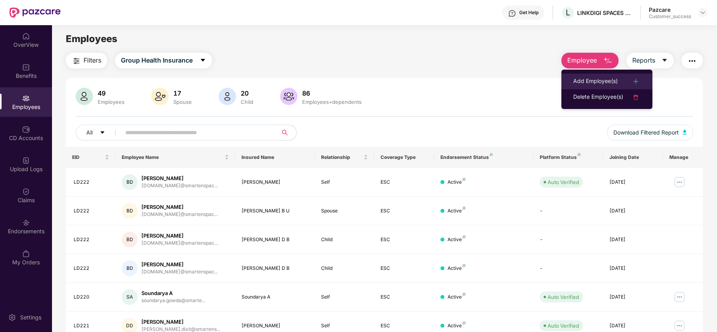
click at [590, 74] on li "Add Employee(s)" at bounding box center [606, 82] width 91 height 16
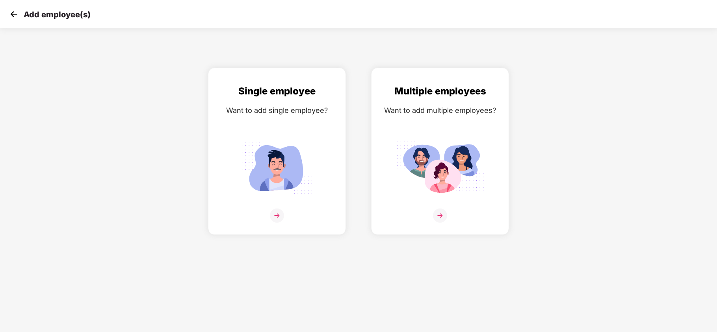
click at [12, 11] on img at bounding box center [14, 14] width 12 height 12
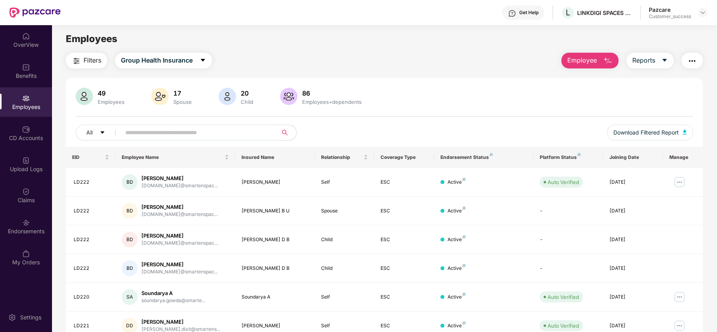
click at [584, 67] on button "Employee" at bounding box center [589, 61] width 57 height 16
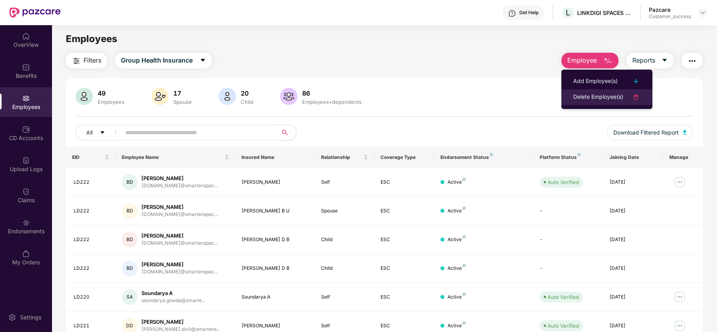
click at [599, 95] on div "Delete Employee(s)" at bounding box center [598, 97] width 50 height 9
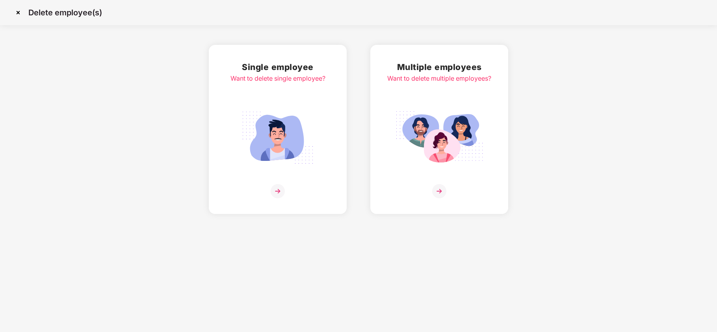
click at [435, 103] on div "Multiple employees Want to delete multiple employees?" at bounding box center [439, 130] width 104 height 138
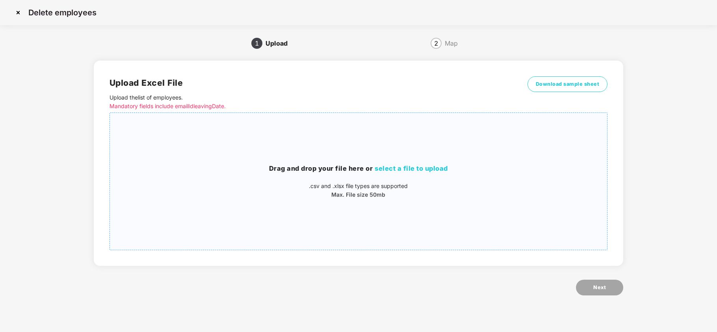
click at [412, 161] on div "Drag and drop your file here or select a file to upload .csv and .xlsx file typ…" at bounding box center [358, 181] width 497 height 124
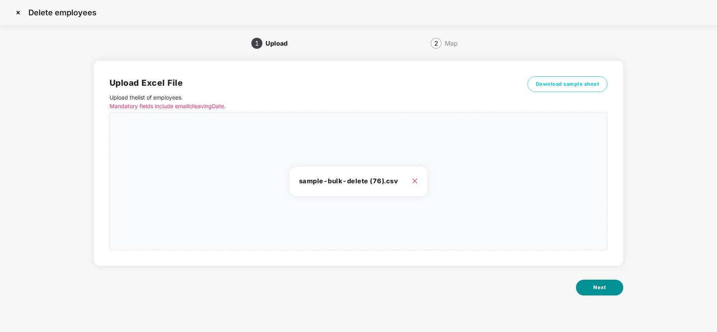
click at [597, 284] on span "Next" at bounding box center [599, 288] width 13 height 8
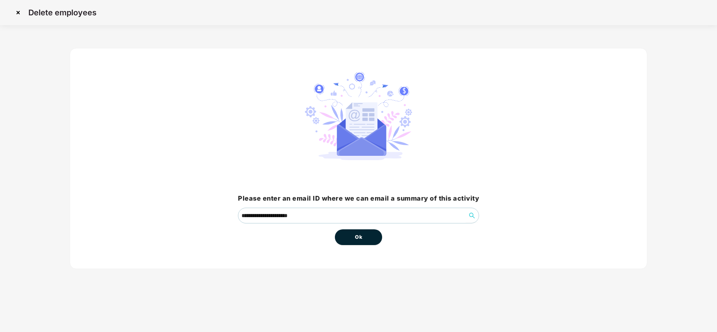
click at [368, 239] on button "Ok" at bounding box center [358, 238] width 47 height 16
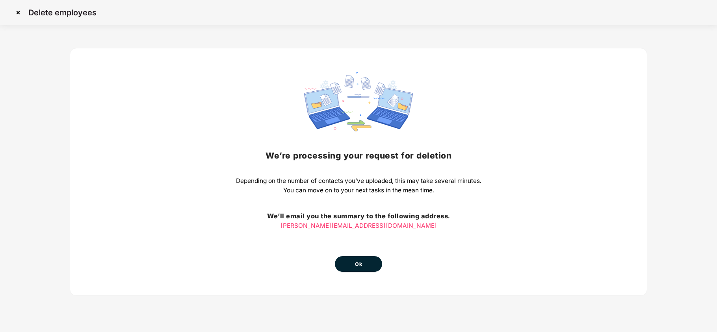
click at [343, 265] on button "Ok" at bounding box center [358, 264] width 47 height 16
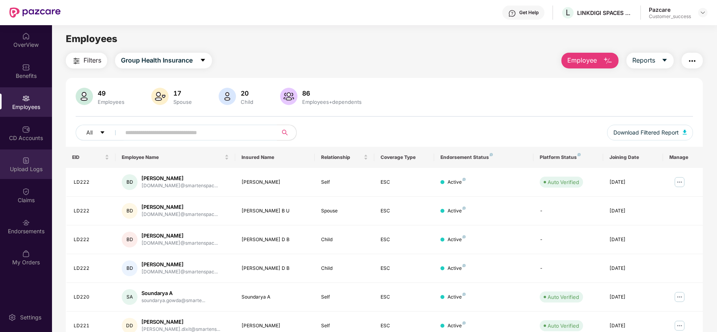
click at [19, 173] on div "Upload Logs" at bounding box center [26, 169] width 52 height 8
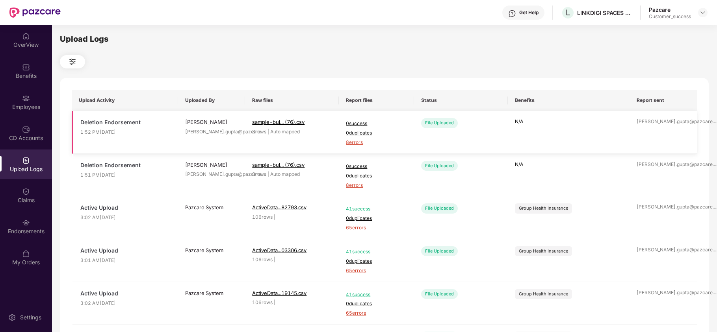
click at [356, 144] on span "8 errors" at bounding box center [376, 142] width 61 height 7
click at [30, 103] on div "Employees" at bounding box center [26, 107] width 52 height 8
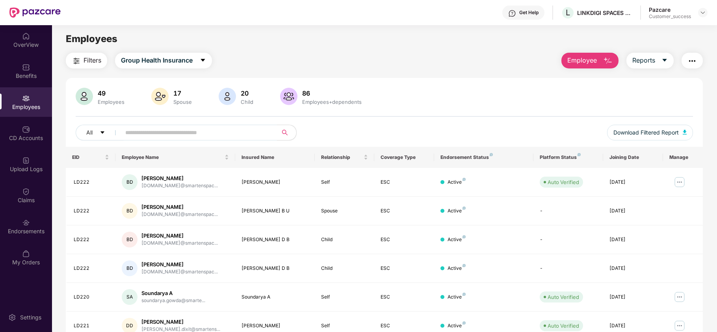
click at [603, 61] on img "button" at bounding box center [607, 60] width 9 height 9
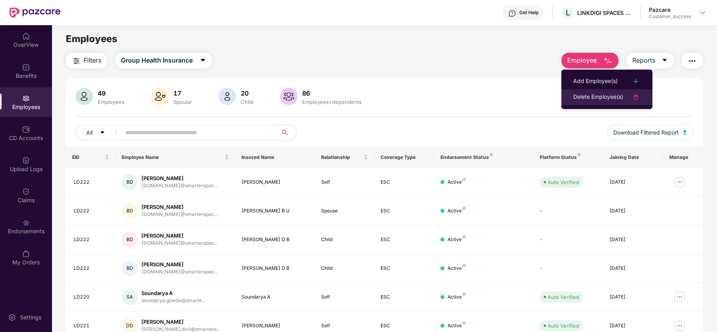
click at [601, 91] on li "Delete Employee(s)" at bounding box center [606, 97] width 91 height 16
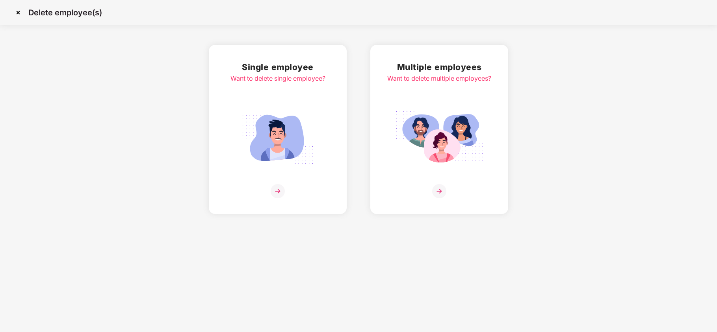
click at [434, 112] on img at bounding box center [439, 137] width 88 height 61
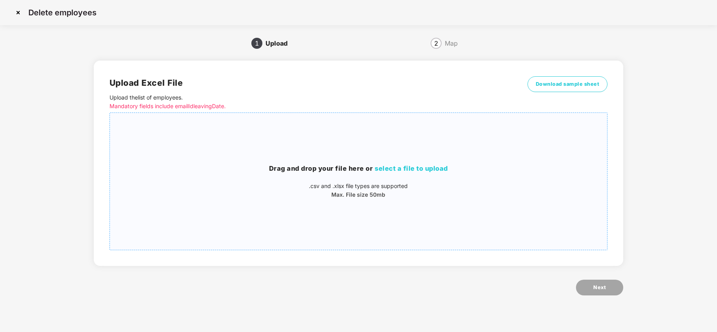
click at [354, 144] on div "Drag and drop your file here or select a file to upload .csv and .xlsx file typ…" at bounding box center [358, 181] width 497 height 124
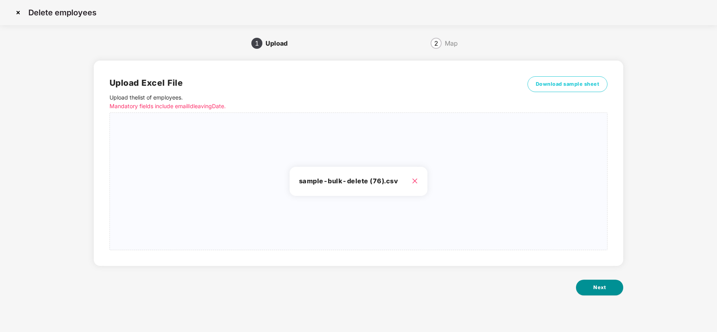
click at [597, 286] on span "Next" at bounding box center [599, 288] width 13 height 8
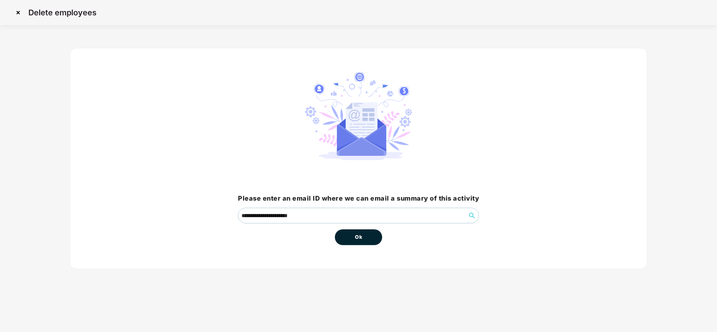
click at [374, 238] on button "Ok" at bounding box center [358, 238] width 47 height 16
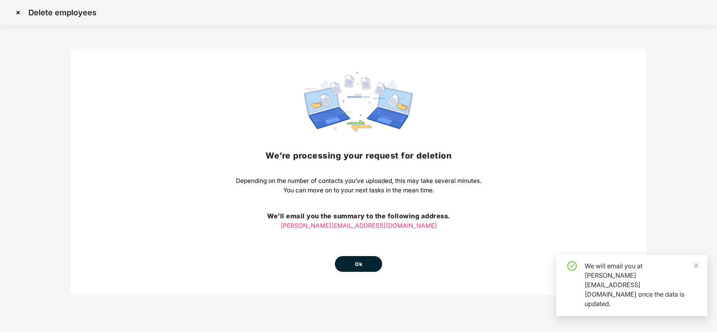
click at [359, 265] on span "Ok" at bounding box center [358, 265] width 7 height 8
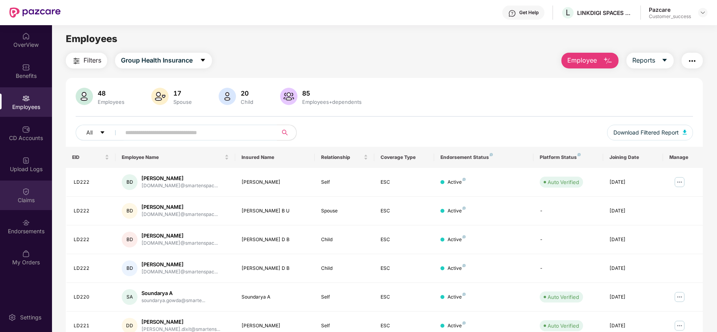
click at [27, 202] on div "Claims" at bounding box center [26, 201] width 52 height 8
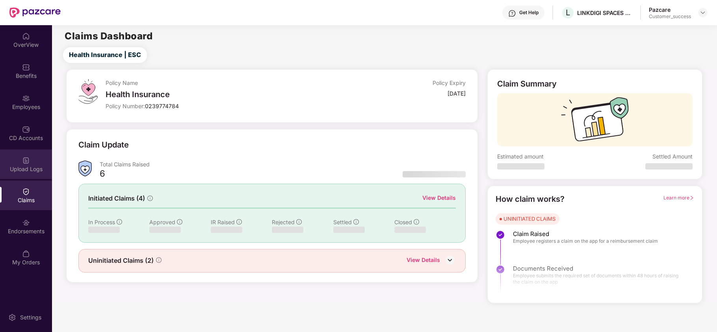
click at [22, 168] on div "Upload Logs" at bounding box center [26, 169] width 52 height 8
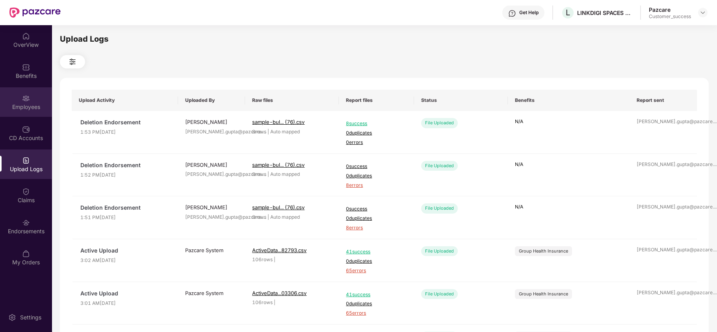
click at [32, 108] on div "Employees" at bounding box center [26, 107] width 52 height 8
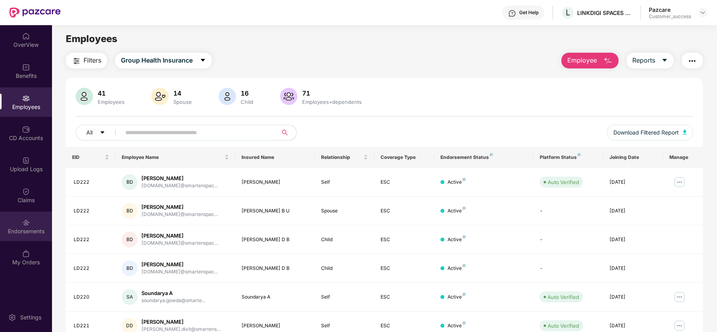
click at [27, 220] on img at bounding box center [26, 223] width 8 height 8
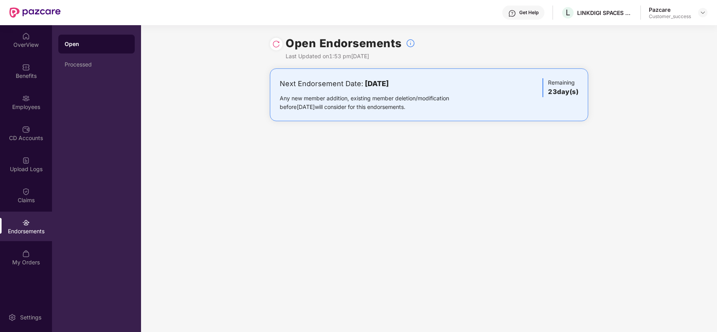
click at [279, 46] on img at bounding box center [276, 44] width 8 height 8
